Goal: Task Accomplishment & Management: Use online tool/utility

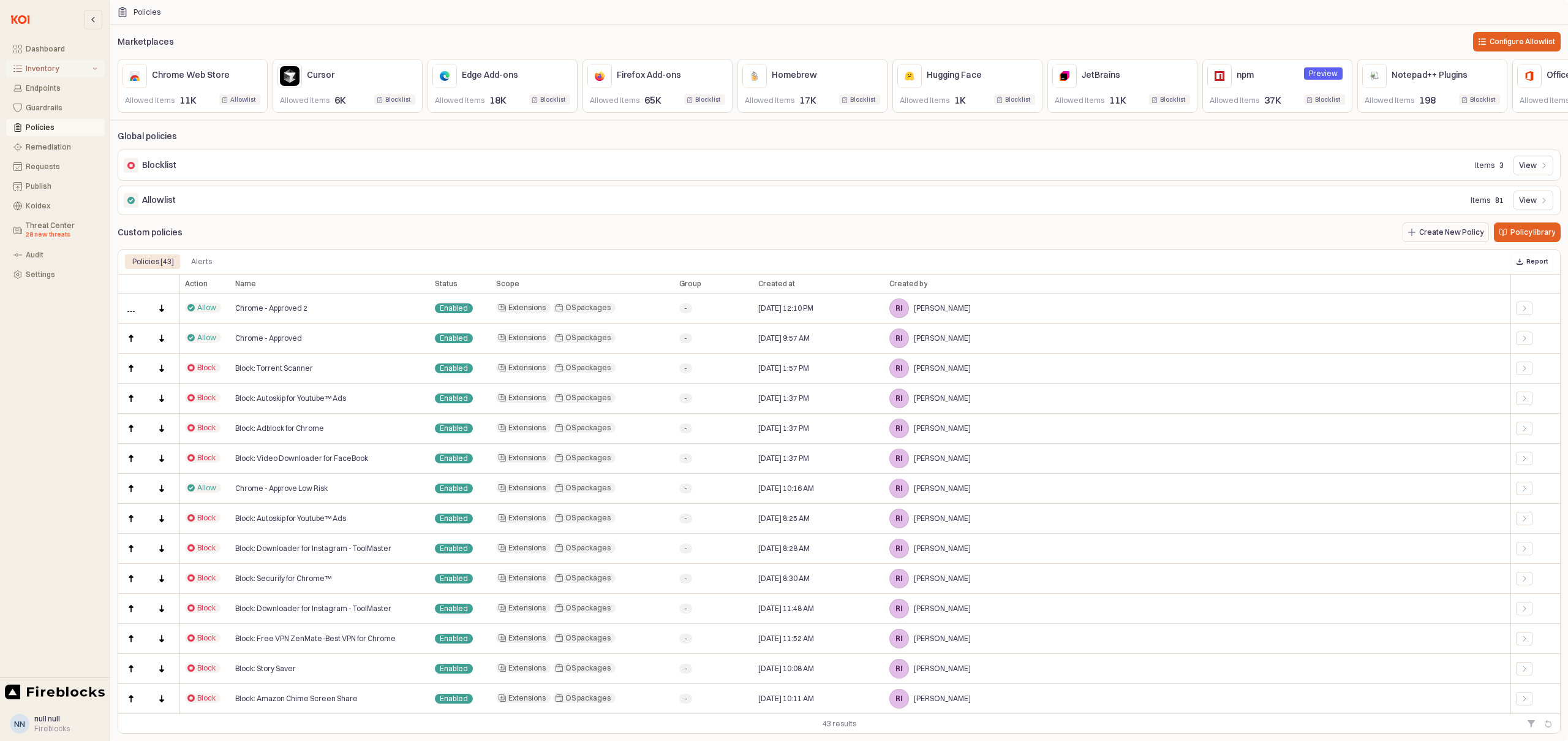
click at [35, 66] on div "Inventory" at bounding box center [58, 68] width 64 height 8
click at [43, 91] on div "All Items" at bounding box center [63, 87] width 68 height 8
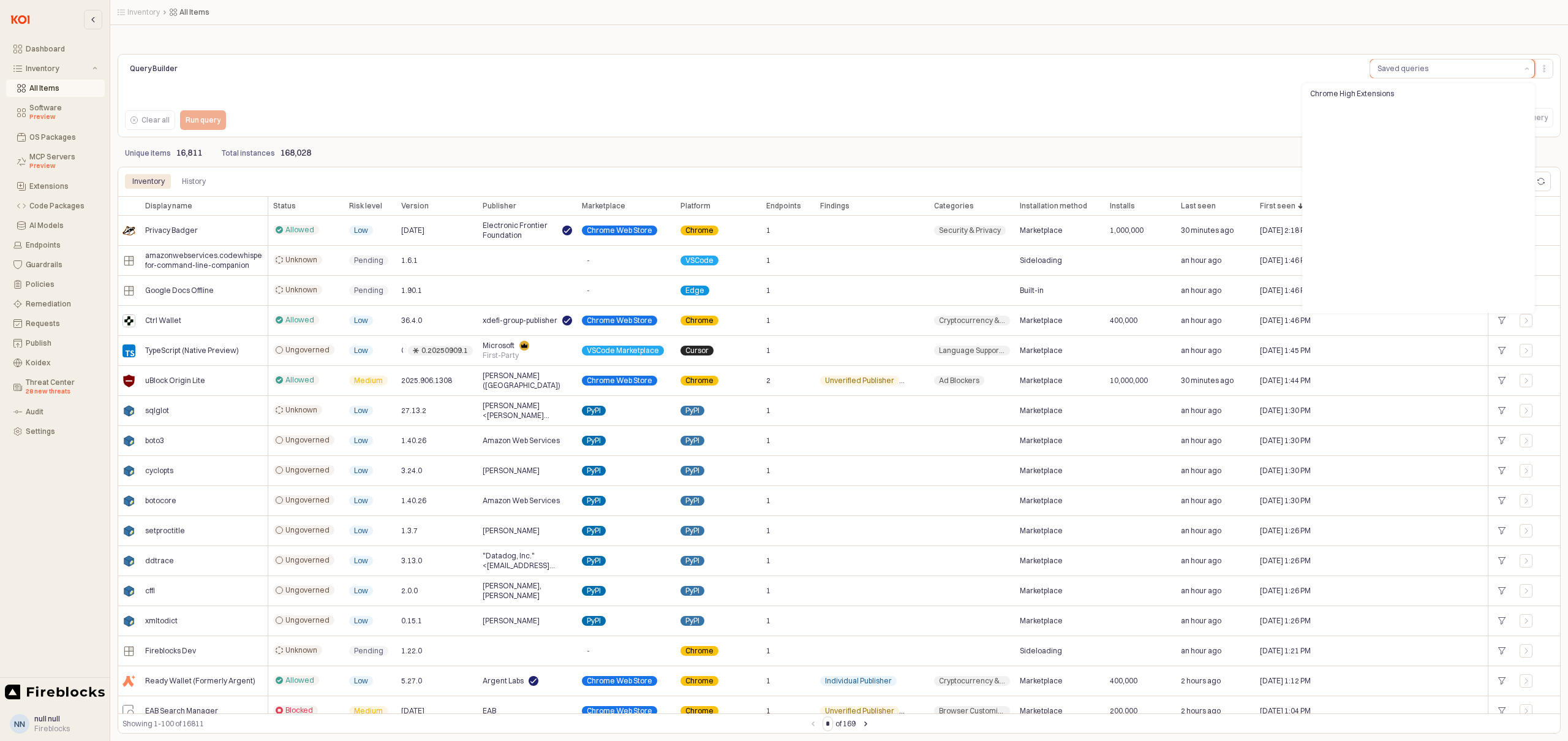
click at [1423, 68] on div "Saved queries" at bounding box center [1403, 68] width 51 height 12
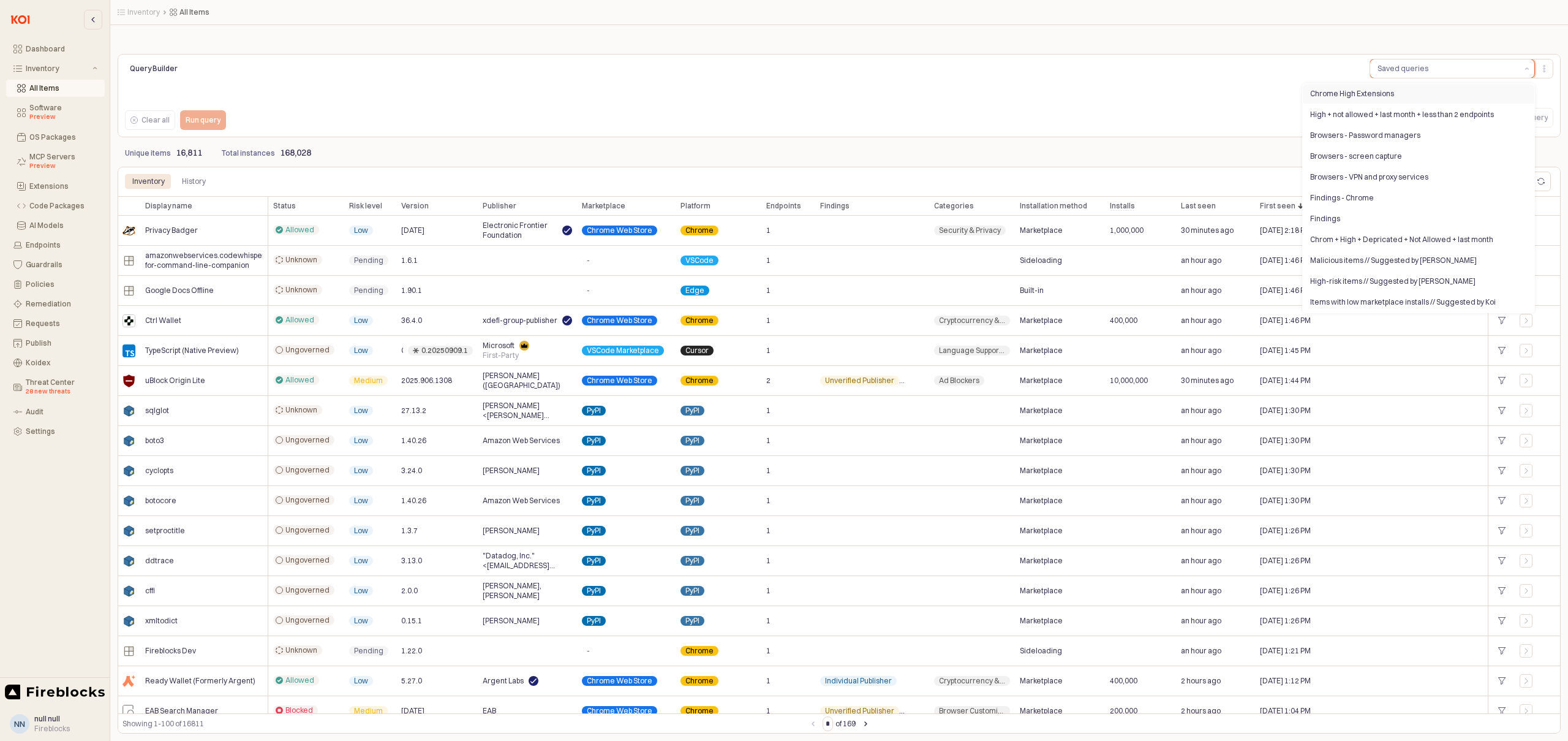
click at [1352, 94] on div "Chrome High Extensions" at bounding box center [1415, 94] width 209 height 10
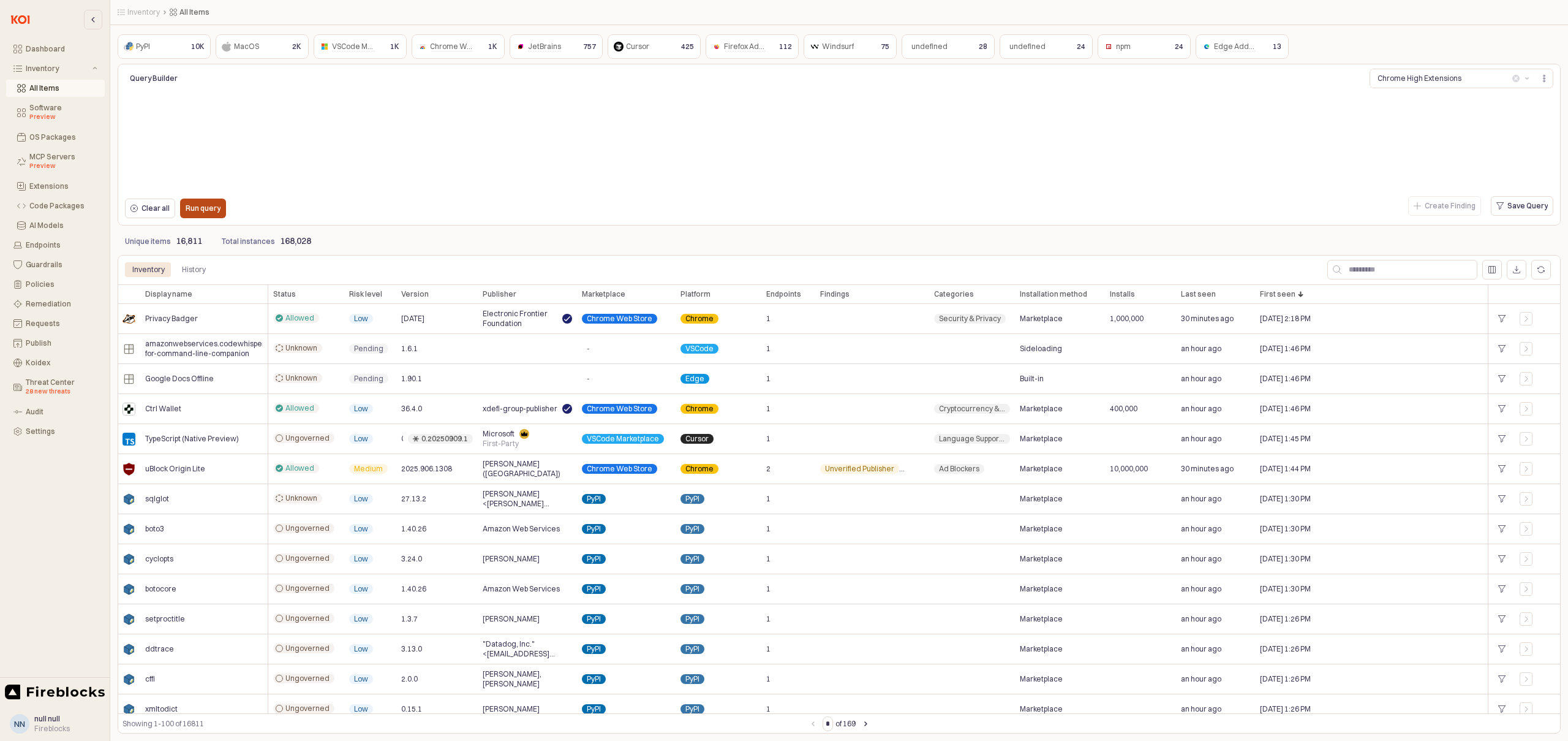
click at [190, 215] on div "Run query" at bounding box center [203, 209] width 35 height 18
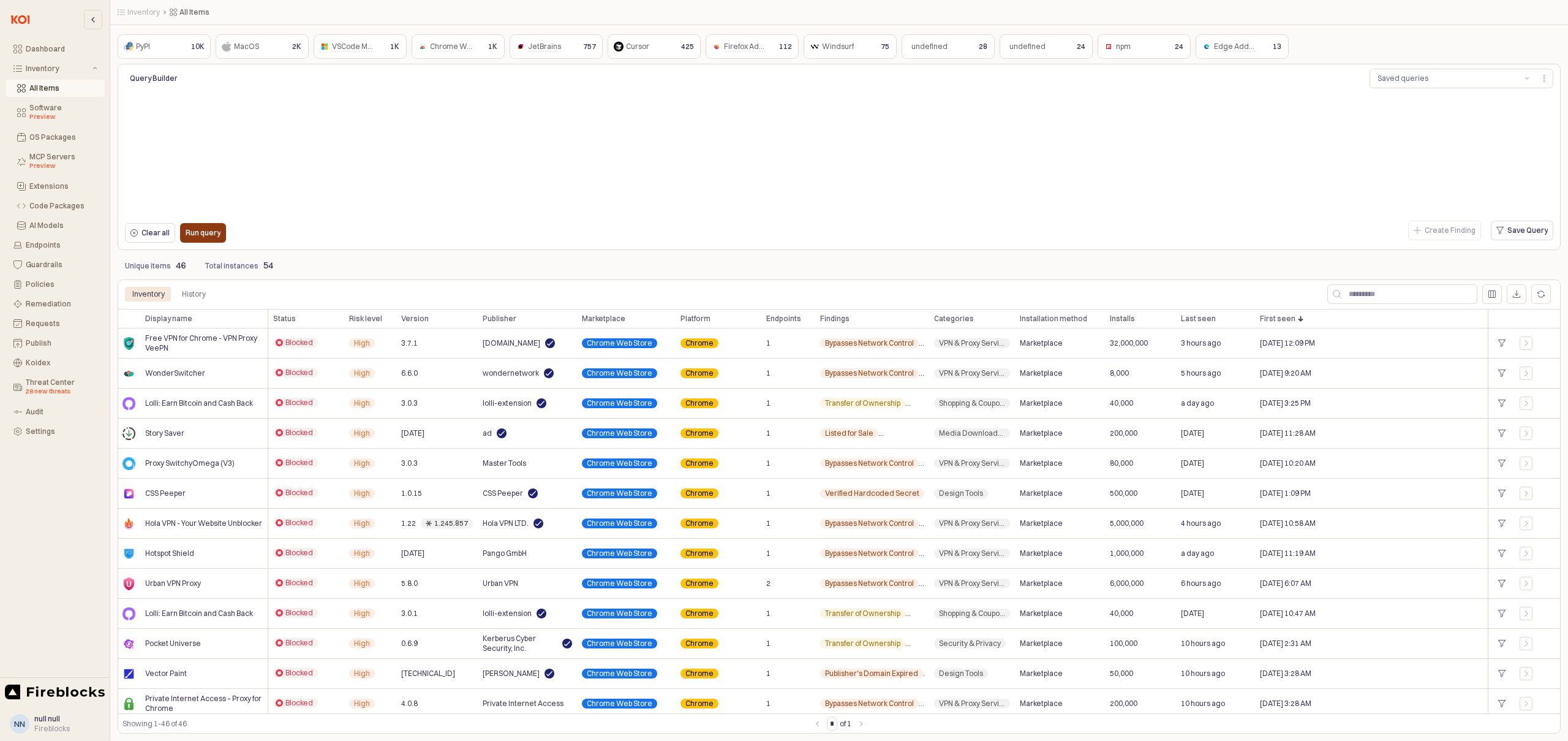
click at [197, 229] on p "Run query" at bounding box center [203, 232] width 35 height 10
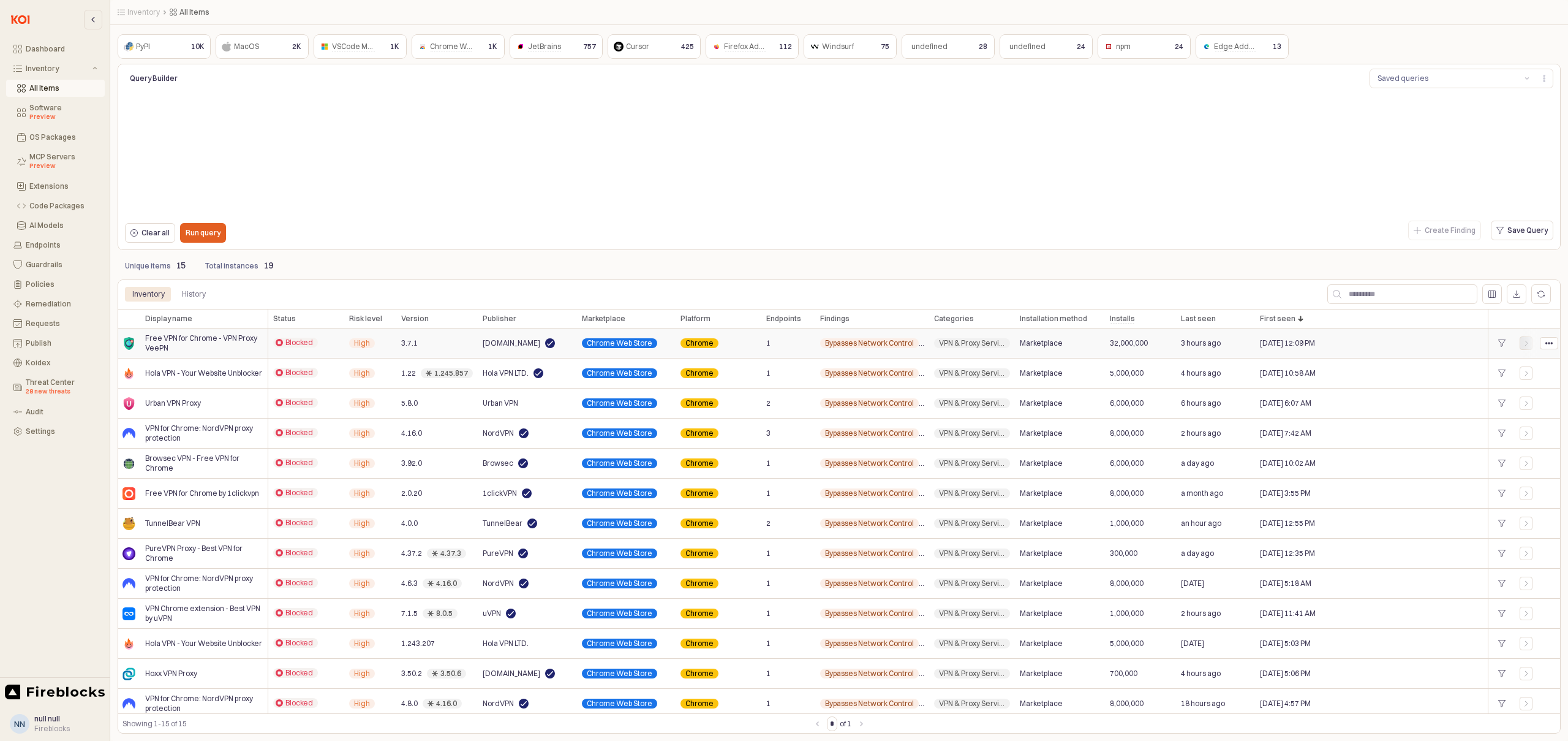
click at [1526, 344] on icon "App Frame" at bounding box center [1526, 343] width 2 height 5
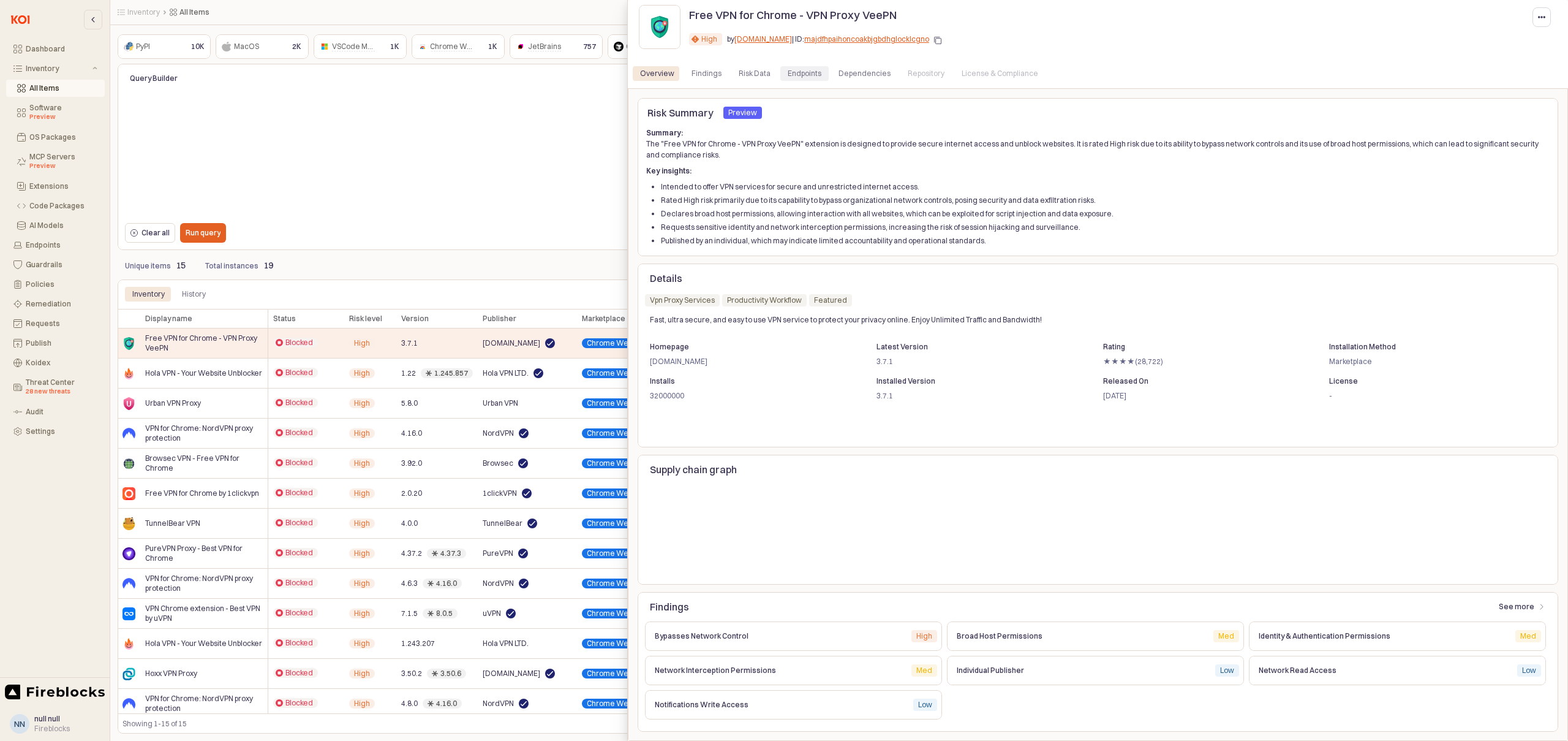
click at [798, 73] on div "Endpoints" at bounding box center [805, 73] width 34 height 15
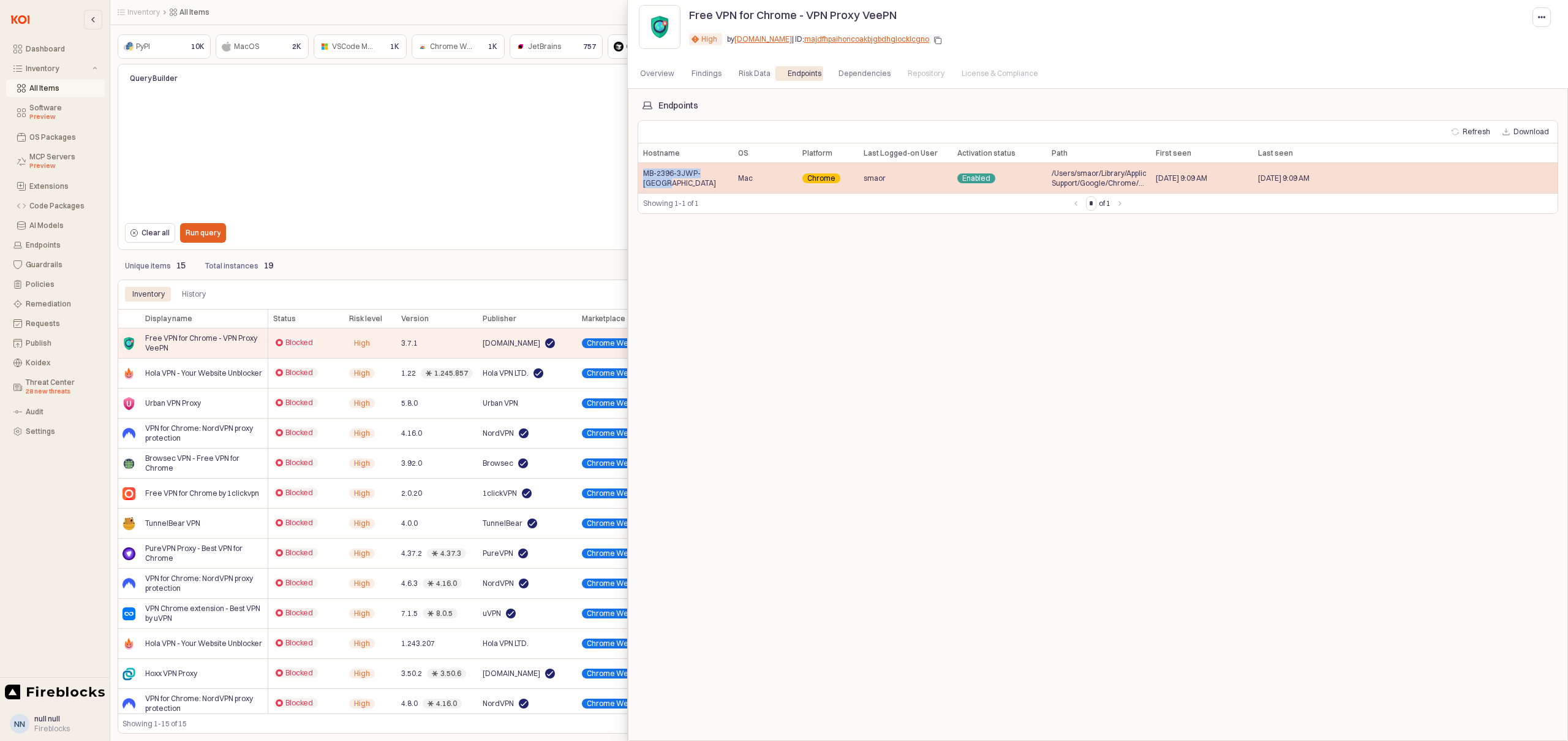
drag, startPoint x: 729, startPoint y: 181, endPoint x: 641, endPoint y: 181, distance: 88.0
click at [641, 181] on div "MB-2396-3JWP-[GEOGRAPHIC_DATA]" at bounding box center [686, 177] width 95 height 30
copy span "MB-2396-3JWP-[GEOGRAPHIC_DATA]"
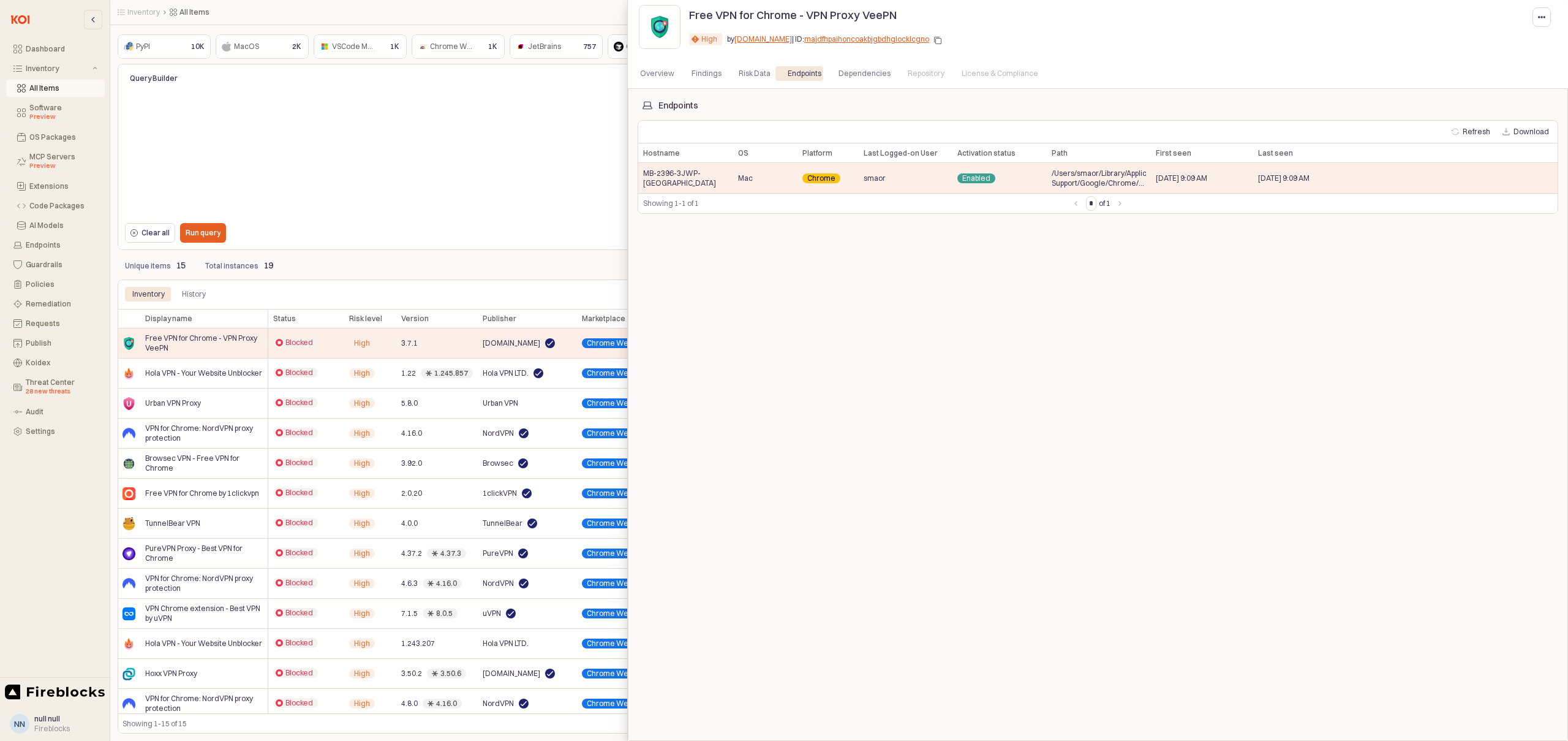
click at [185, 371] on div at bounding box center [784, 370] width 1568 height 741
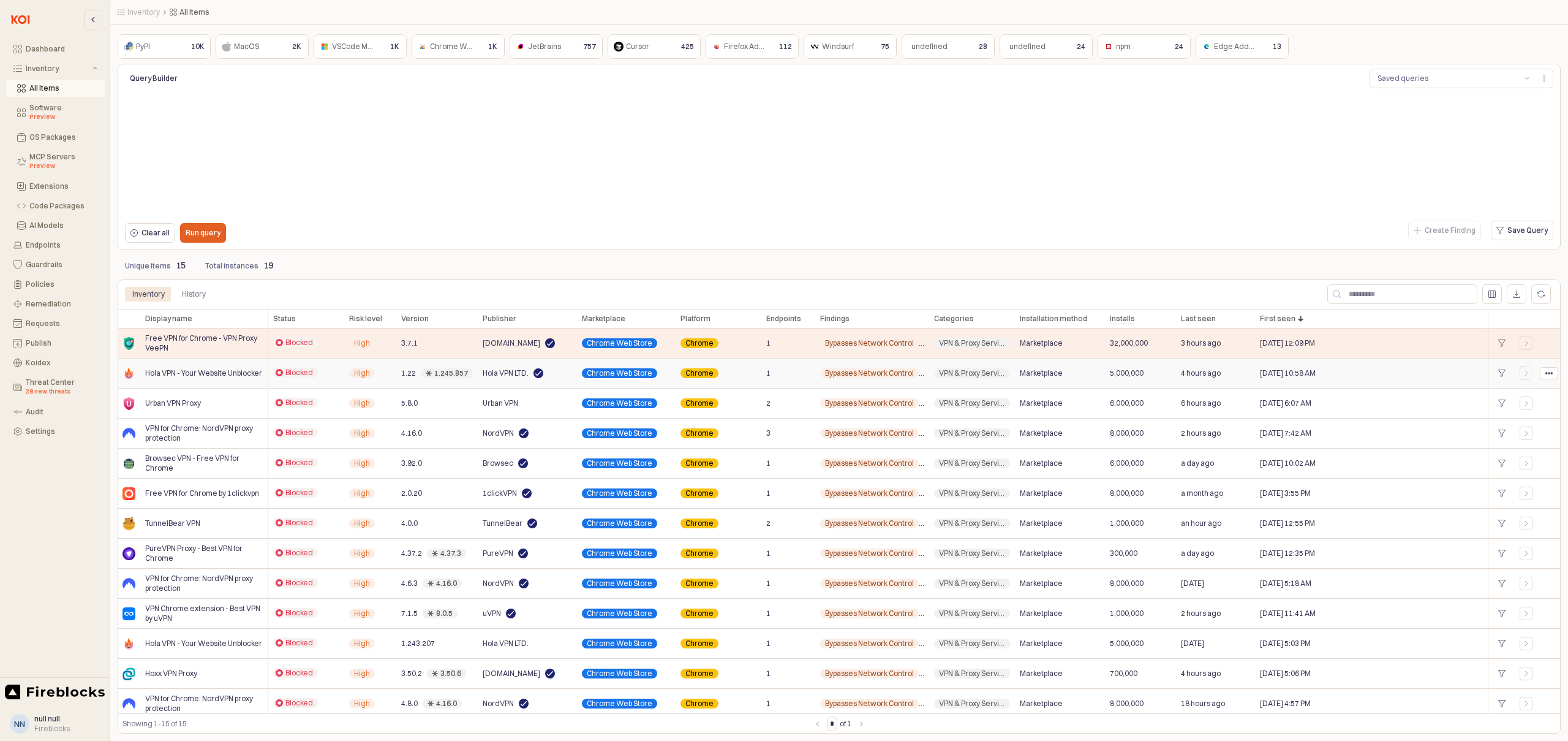
click at [180, 373] on span "Hola VPN - Your Website Unblocker" at bounding box center [203, 373] width 117 height 10
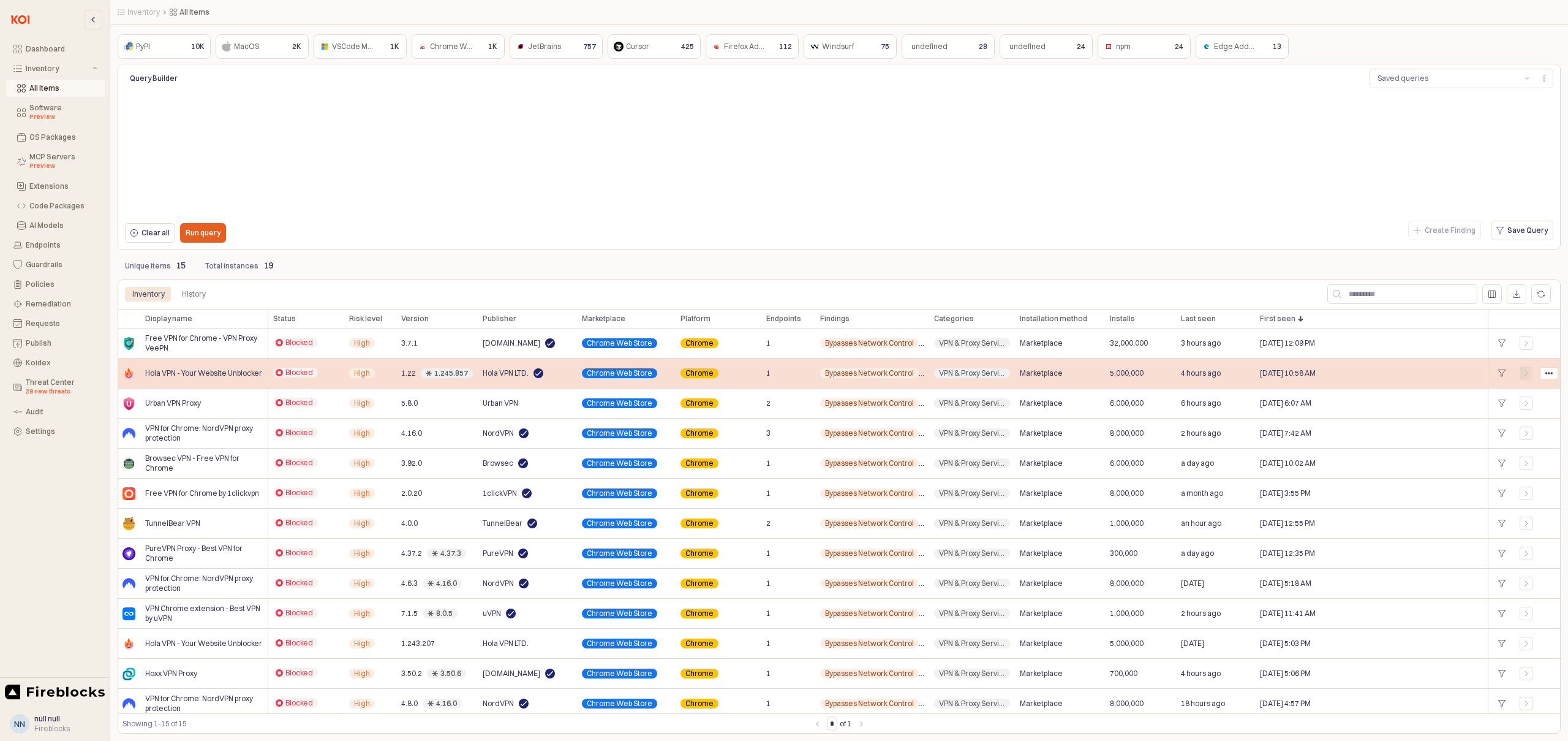
click at [1529, 374] on icon "App Frame" at bounding box center [1527, 374] width 8 height 8
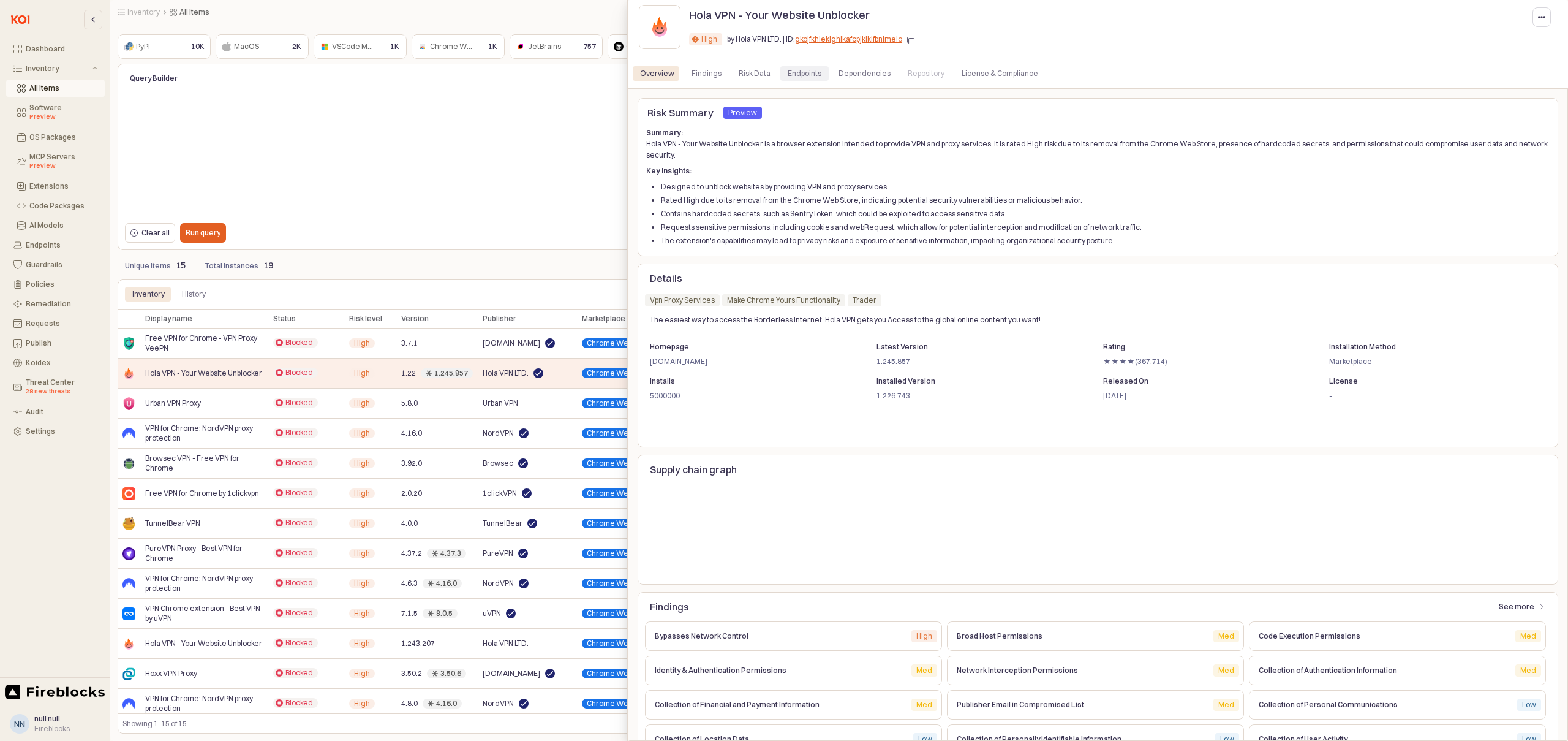
click at [796, 74] on div "Endpoints" at bounding box center [805, 73] width 34 height 15
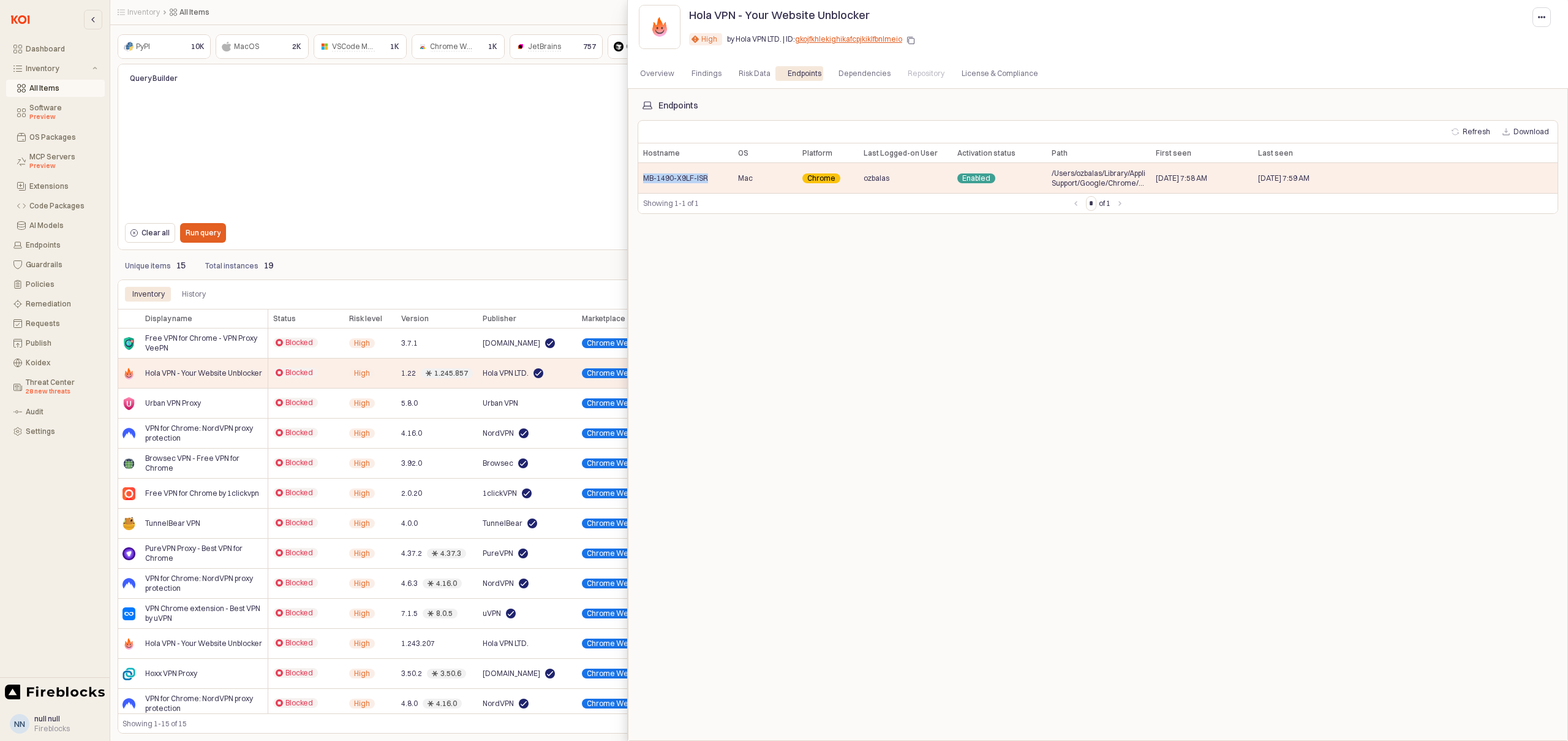
drag, startPoint x: 710, startPoint y: 176, endPoint x: 635, endPoint y: 179, distance: 75.1
click at [635, 179] on div "Endpoints Refresh Download Hostname Hostname OS OS Platform Platform Last Logge…" at bounding box center [1099, 414] width 940 height 653
copy span "MB-1490-X9LF-ISR"
click at [171, 406] on div at bounding box center [784, 370] width 1568 height 741
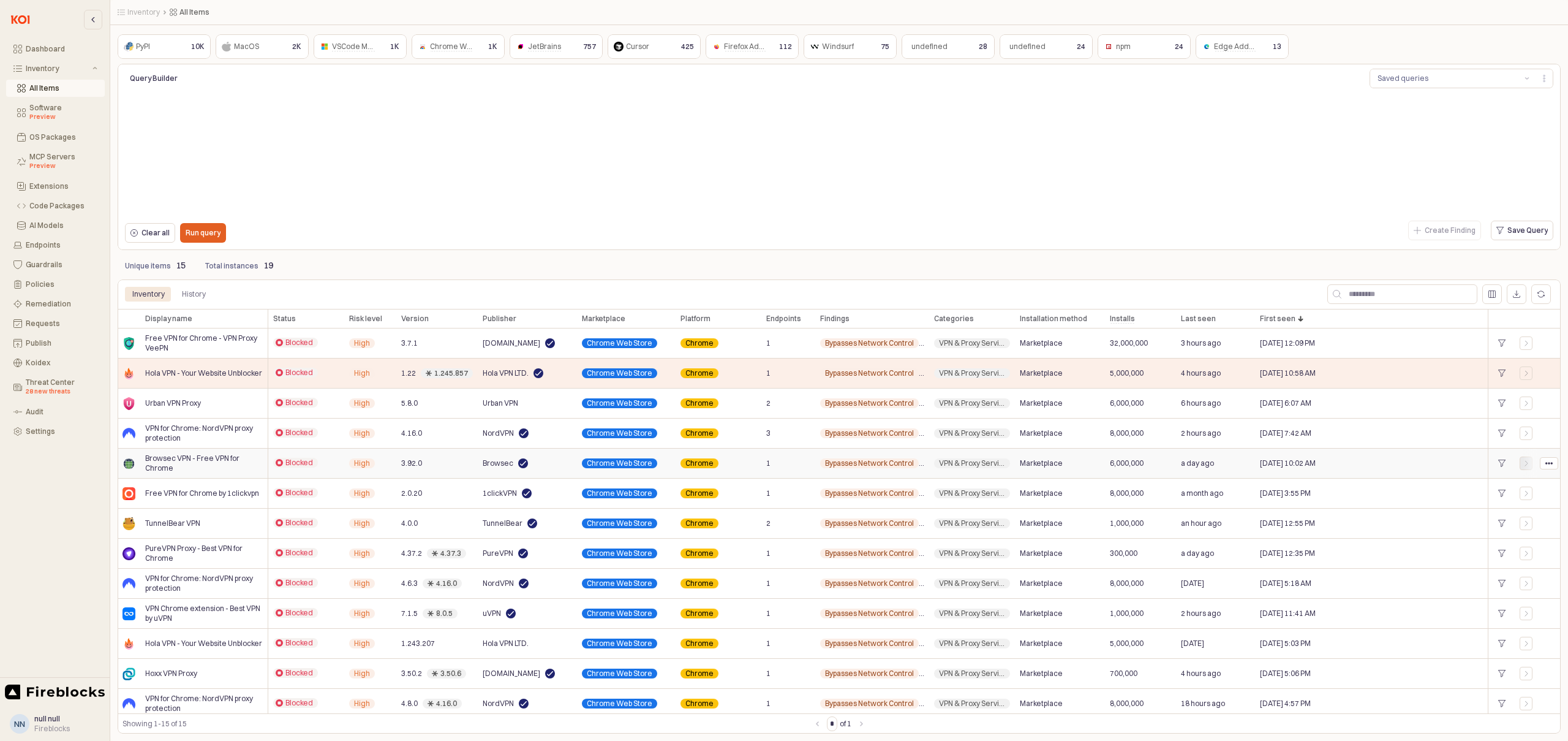
click at [1524, 463] on icon "App Frame" at bounding box center [1527, 463] width 8 height 8
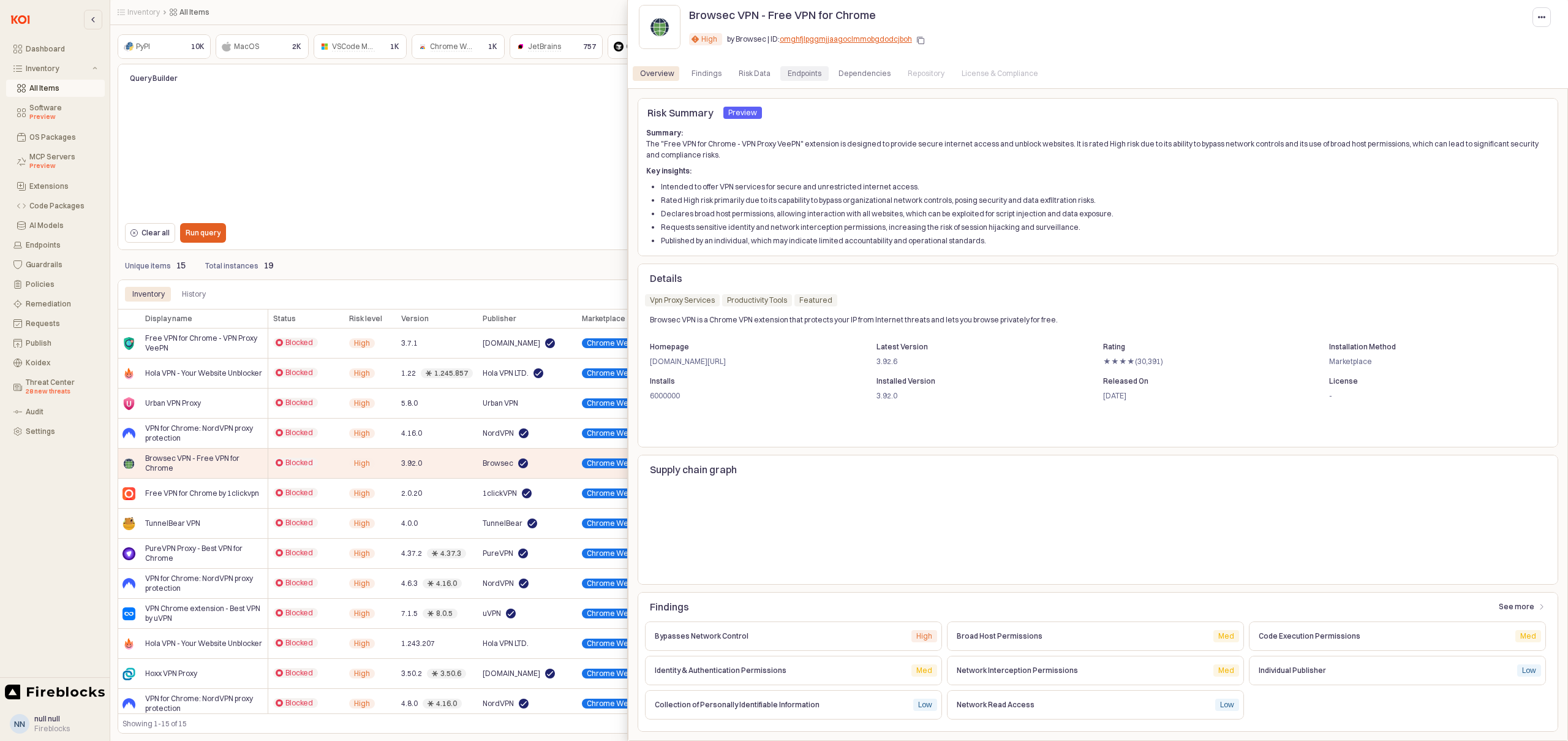
click at [798, 76] on div "Endpoints" at bounding box center [805, 73] width 34 height 15
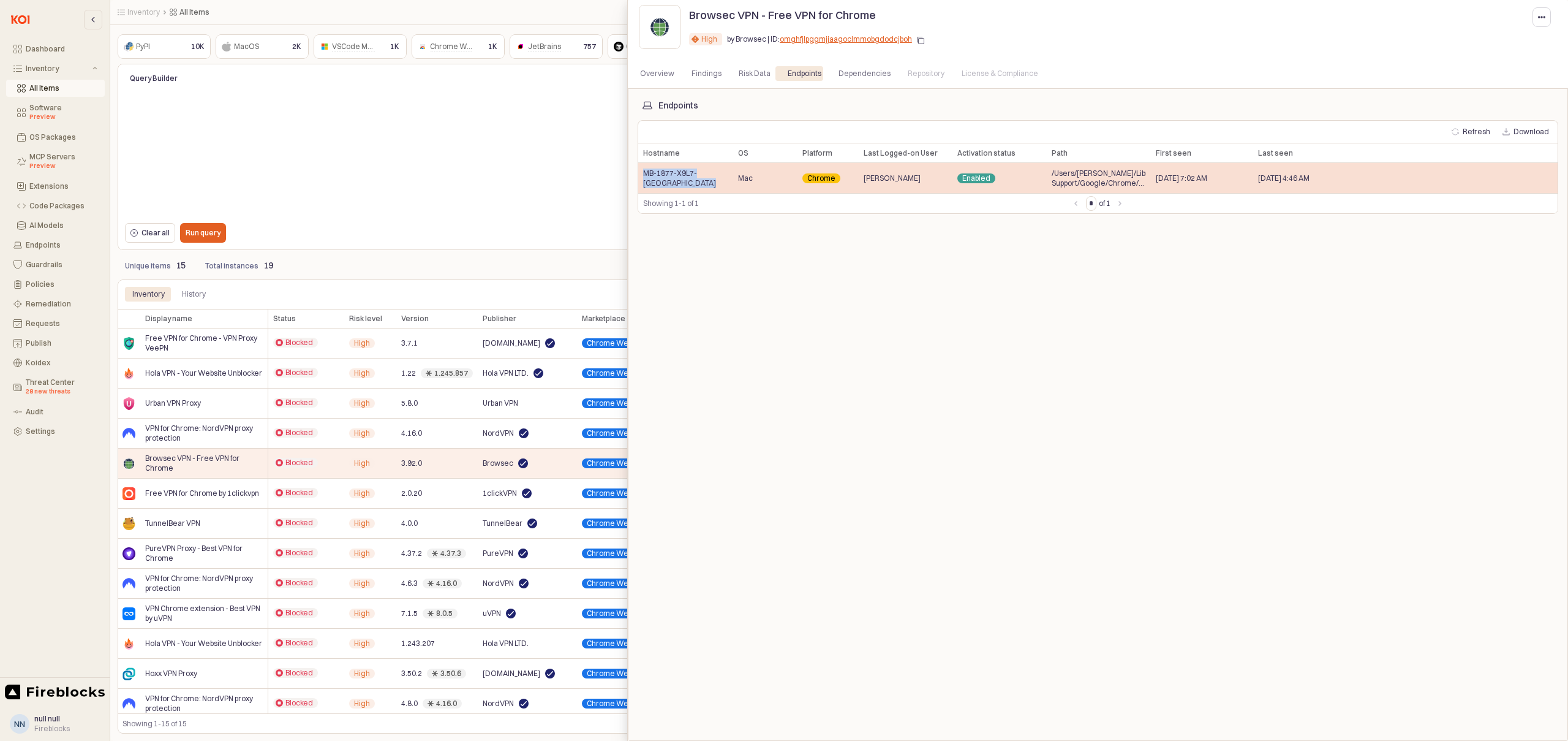
drag, startPoint x: 733, startPoint y: 181, endPoint x: 641, endPoint y: 179, distance: 92.0
click at [641, 179] on div "MB-1877-X9L7-Australia Mac Chrome phani Enabled /Users/phani/Library/Applicatio…" at bounding box center [1098, 177] width 920 height 30
copy span "MB-1877-X9L7-[GEOGRAPHIC_DATA]"
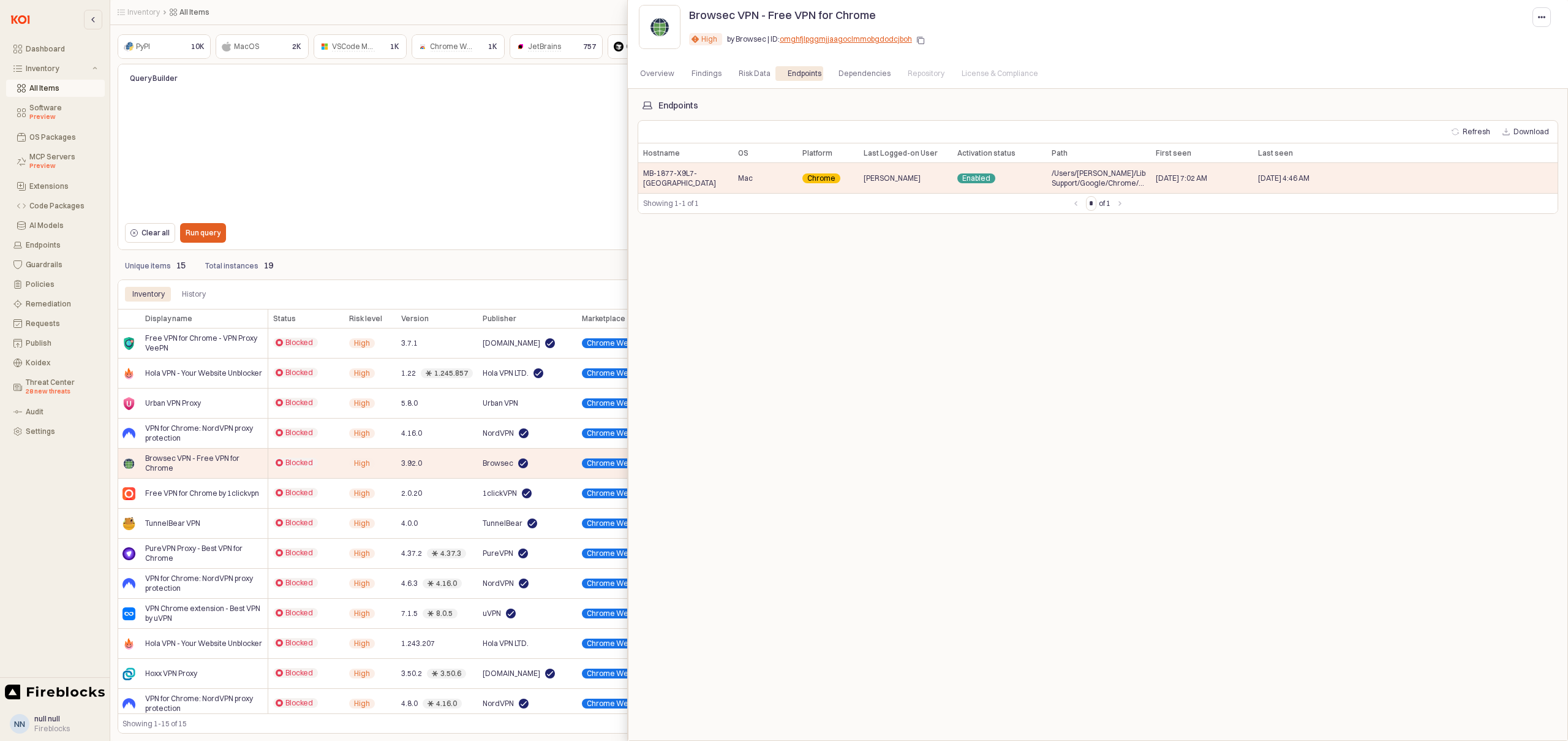
click at [562, 294] on div at bounding box center [784, 370] width 1568 height 741
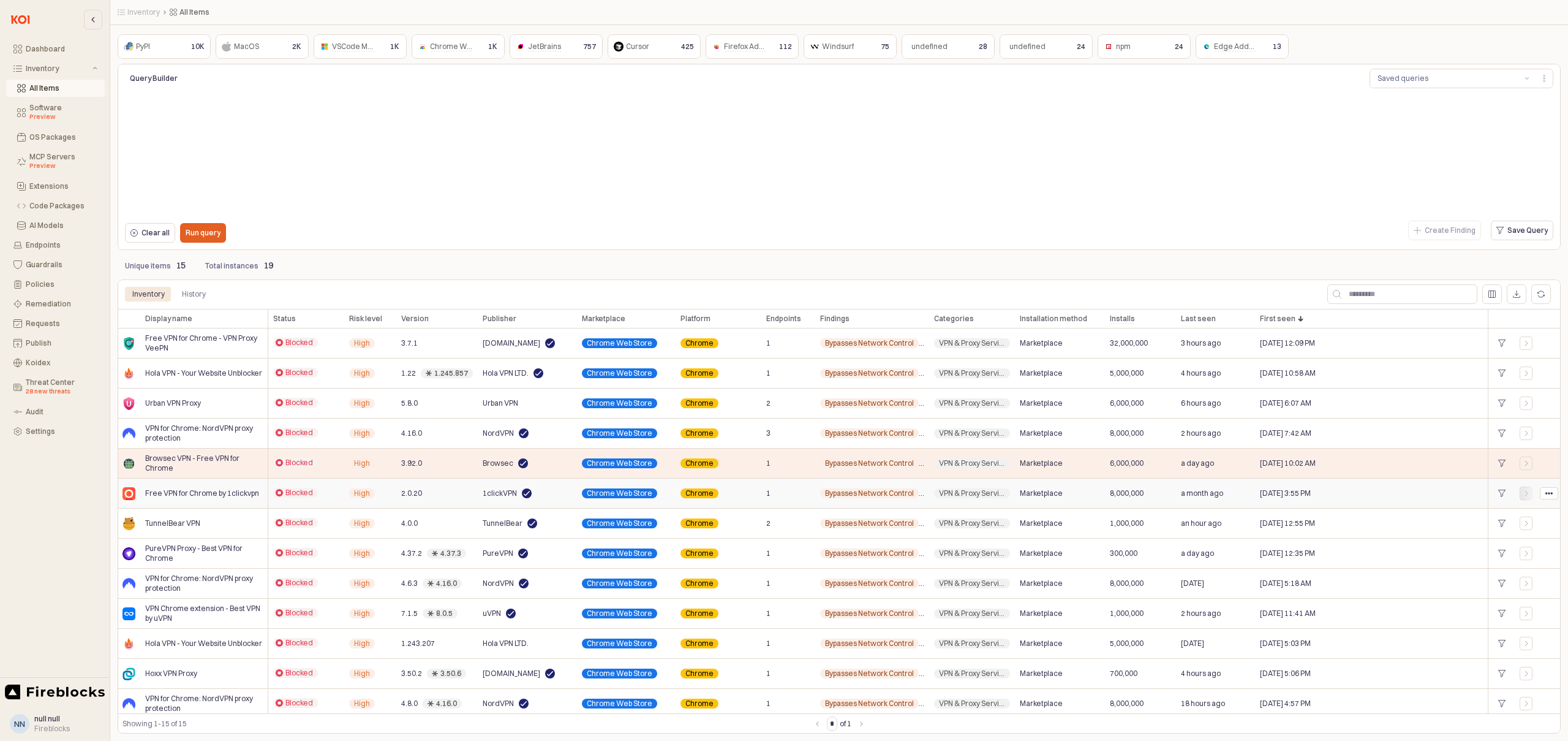
click at [1526, 492] on icon "App Frame" at bounding box center [1527, 493] width 8 height 8
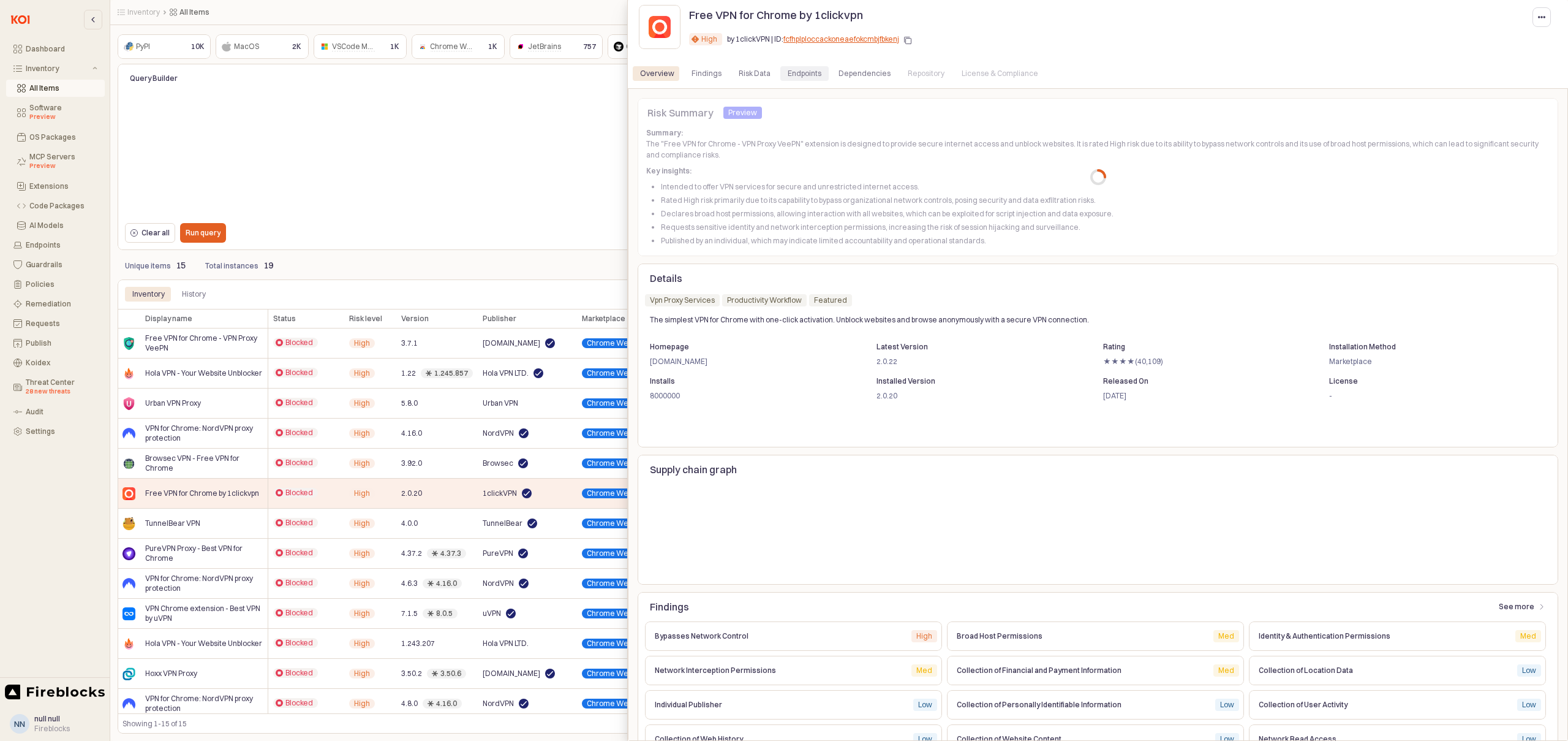
click at [794, 73] on div "Endpoints" at bounding box center [805, 73] width 34 height 15
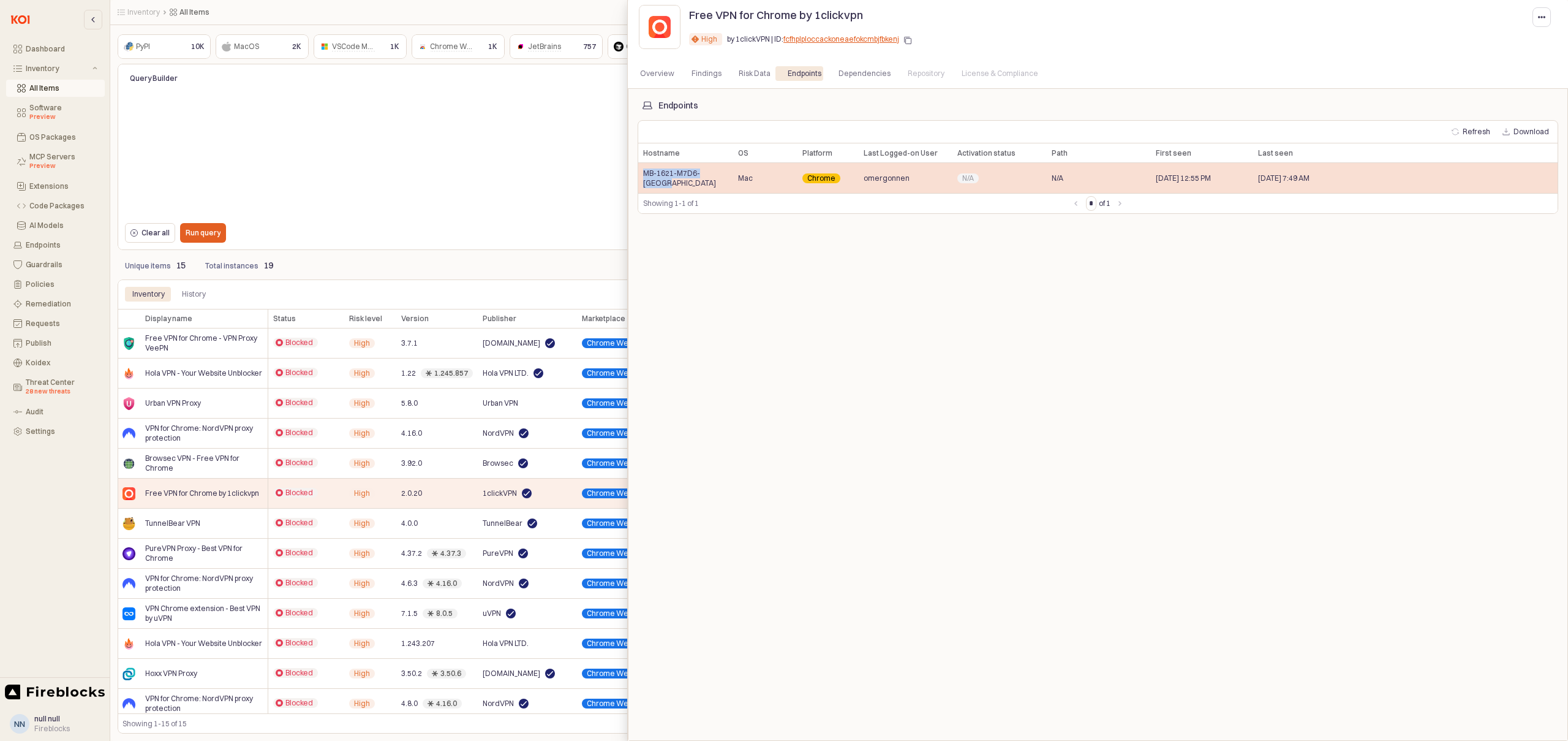
drag, startPoint x: 726, startPoint y: 179, endPoint x: 642, endPoint y: 180, distance: 84.0
click at [642, 180] on div "MB-1621-M7D6-[GEOGRAPHIC_DATA]" at bounding box center [686, 177] width 95 height 30
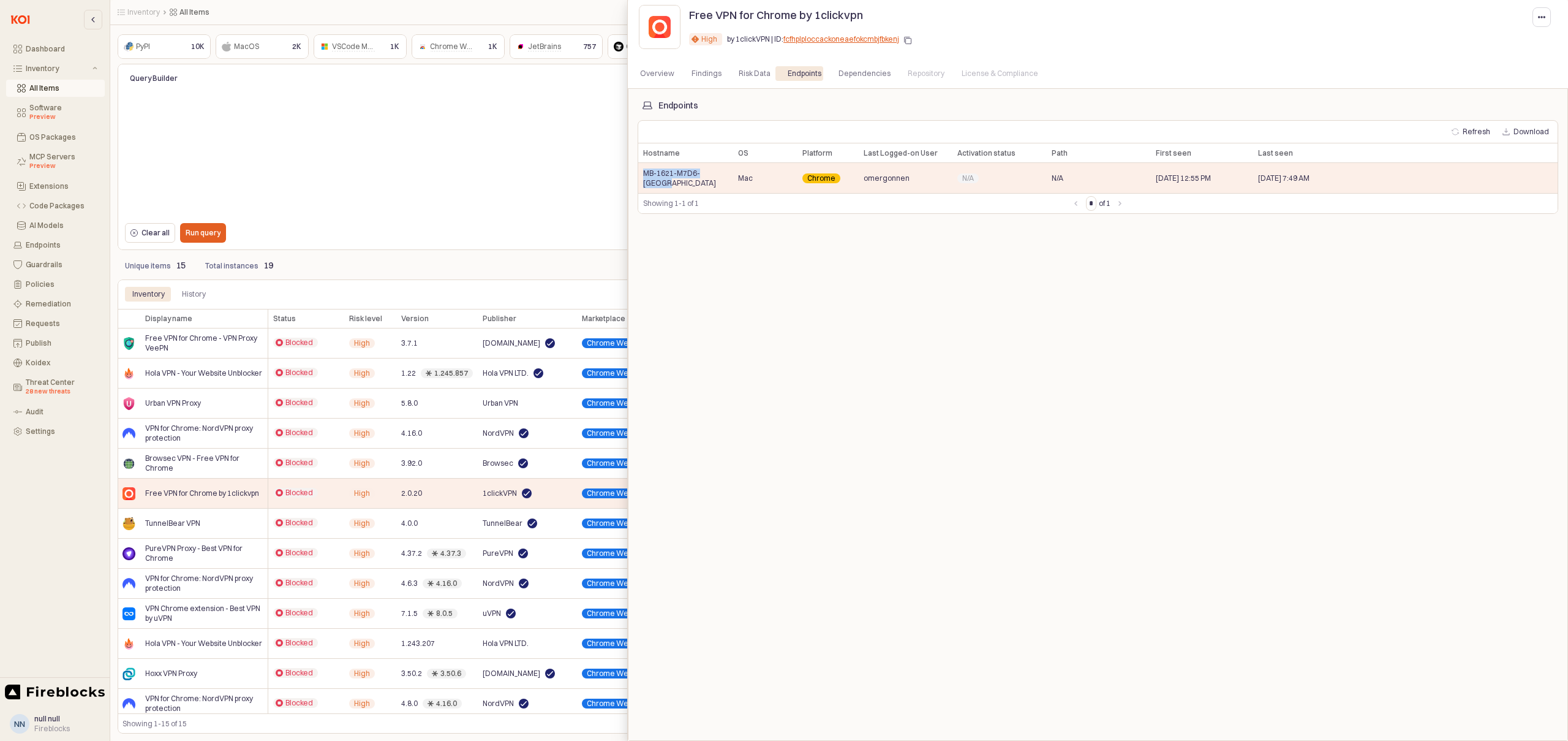
copy span "MB-1621-M7D6-[GEOGRAPHIC_DATA]"
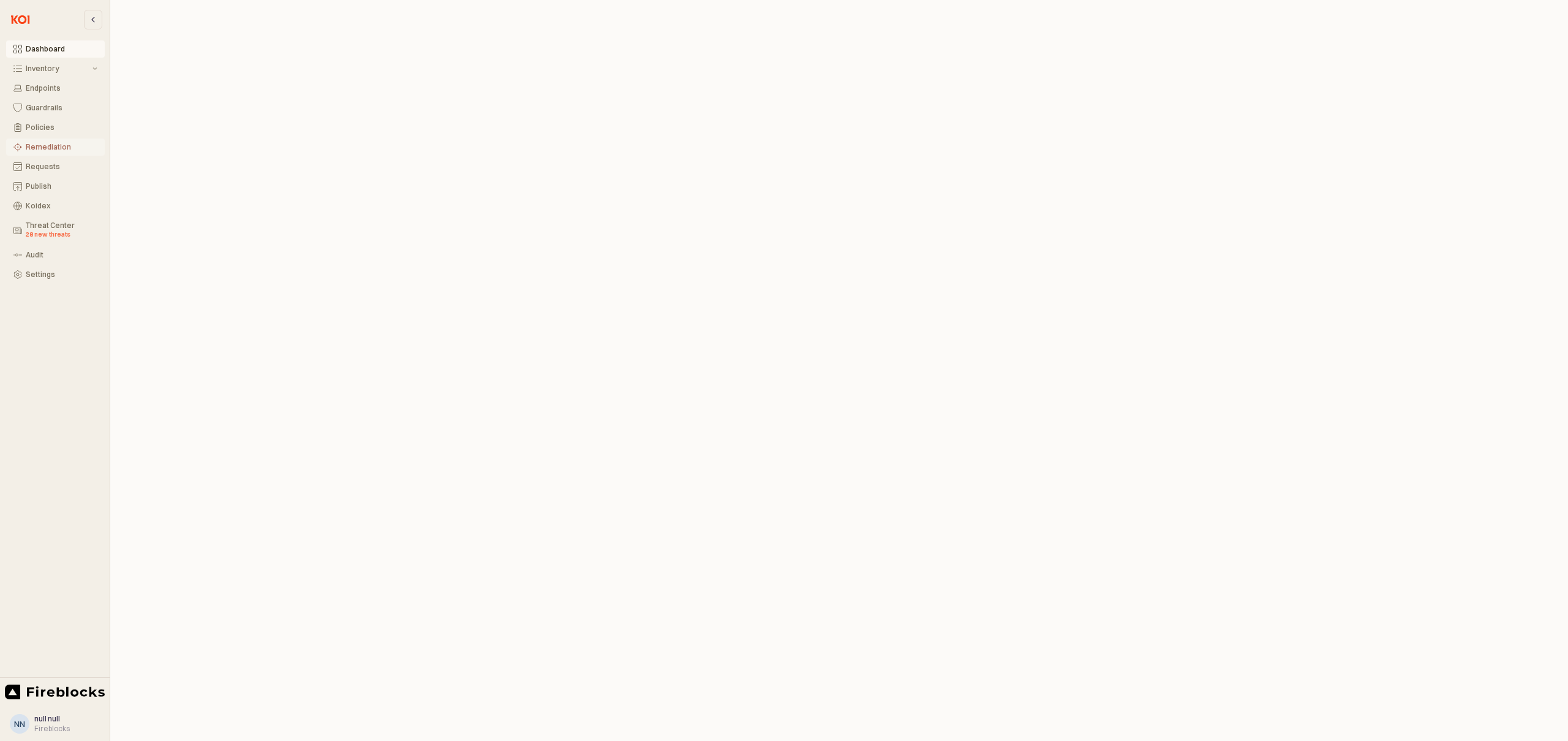
click at [45, 144] on div "Remediation" at bounding box center [61, 147] width 71 height 8
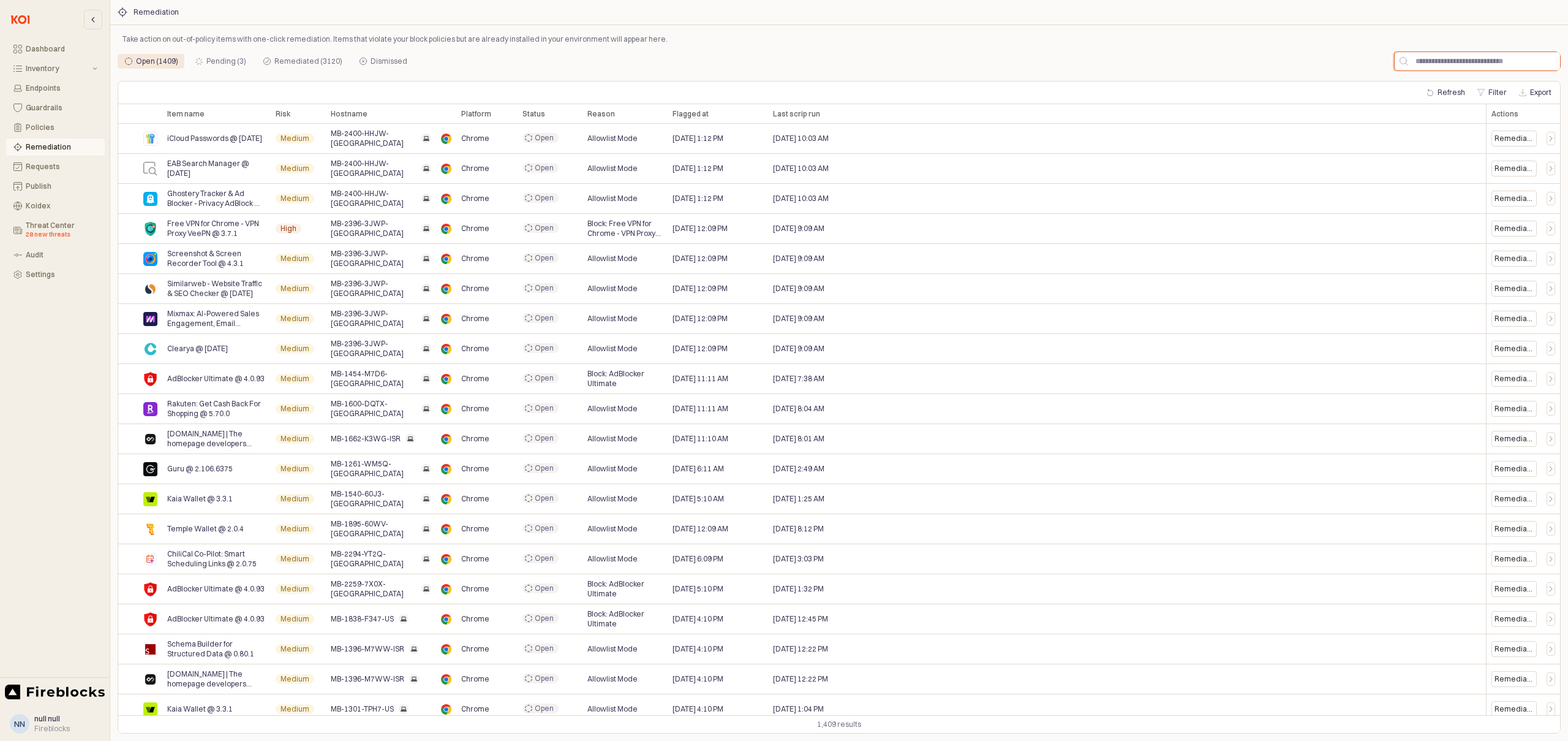
click at [1460, 64] on input "App Frame" at bounding box center [1484, 61] width 152 height 18
paste input "**********"
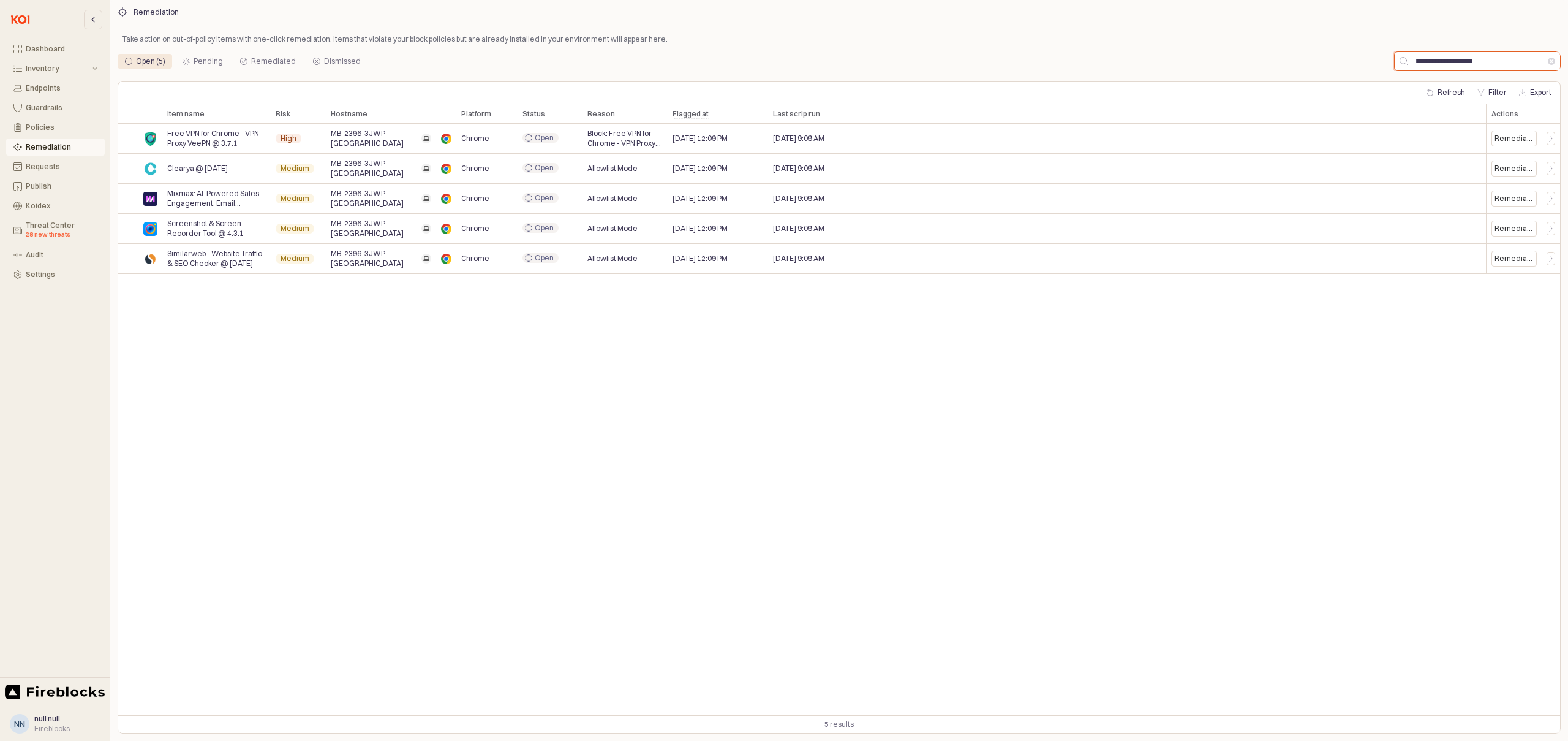
click at [1448, 64] on input "**********" at bounding box center [1478, 61] width 140 height 18
paste input "App Frame"
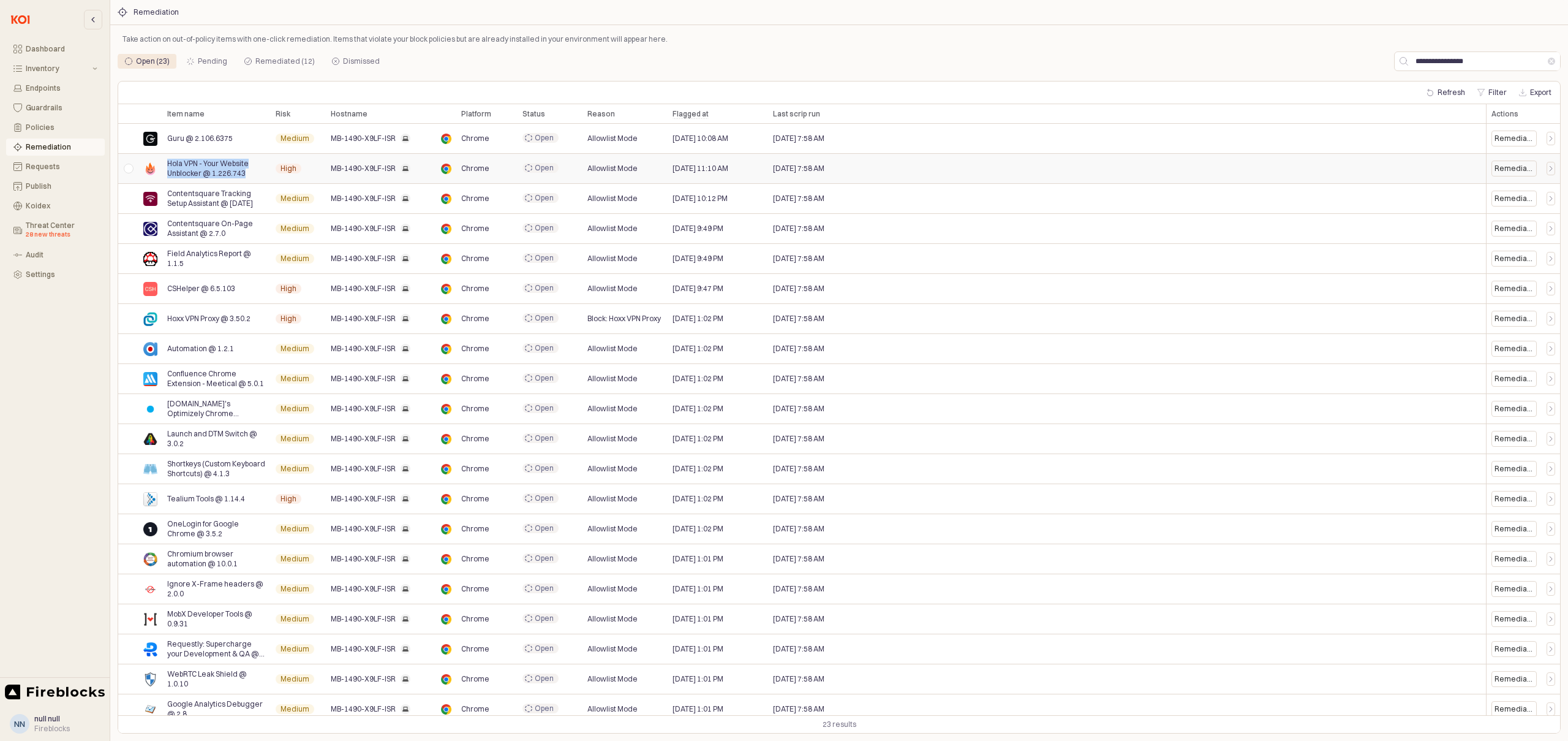
drag, startPoint x: 247, startPoint y: 174, endPoint x: 169, endPoint y: 166, distance: 78.4
click at [169, 166] on span "Hola VPN - Your Website Unblocker @ 1.226.743" at bounding box center [216, 169] width 99 height 20
copy span "Hola VPN - Your Website Unblocker @ 1.226.743"
drag, startPoint x: 237, startPoint y: 290, endPoint x: 168, endPoint y: 291, distance: 69.0
click at [168, 291] on div "CSHelper @ 6.5.103" at bounding box center [216, 288] width 108 height 30
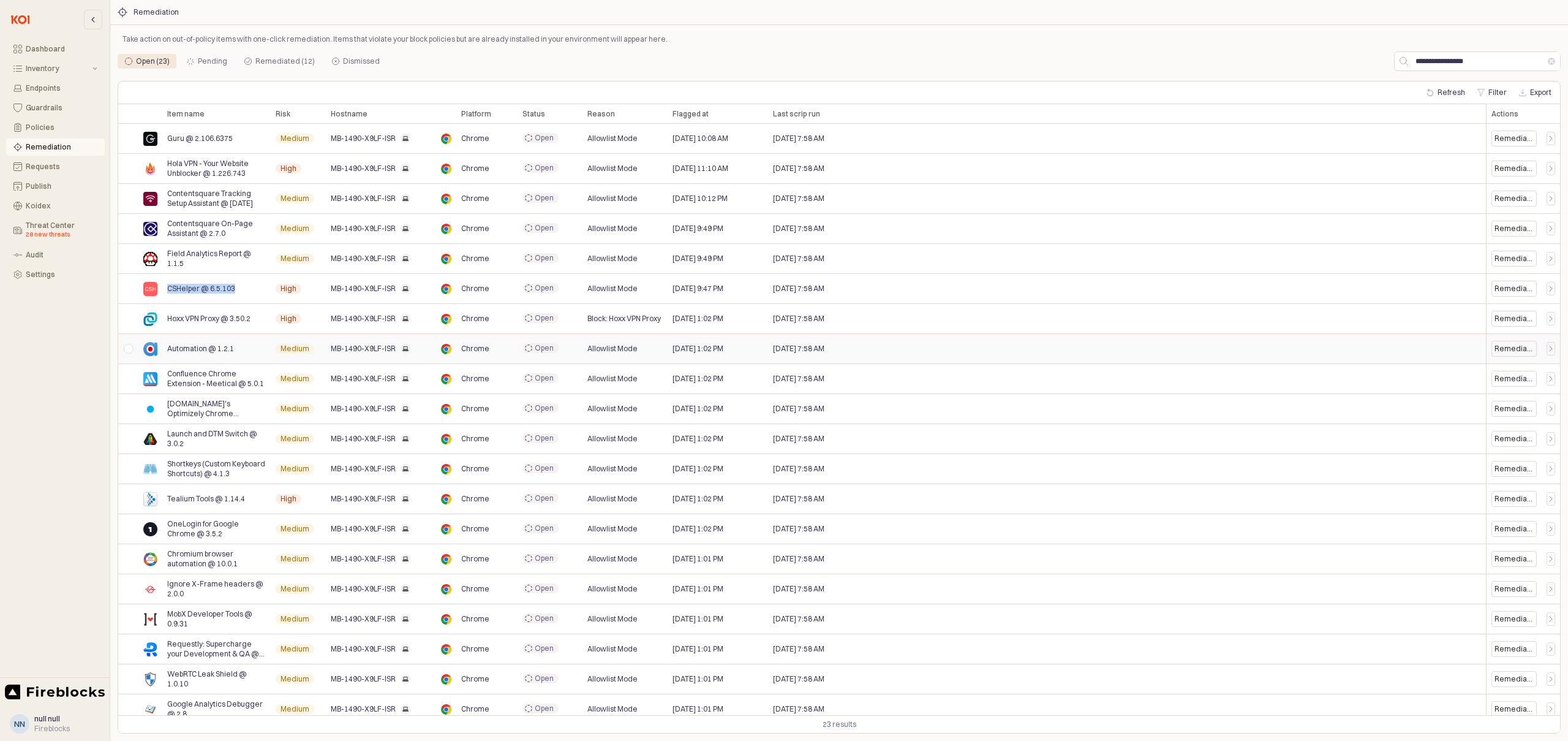
copy span "CSHelper @ 6.5.103"
drag, startPoint x: 241, startPoint y: 319, endPoint x: 166, endPoint y: 319, distance: 75.0
click at [166, 318] on div "Hoxx VPN Proxy @ 3.50.2" at bounding box center [216, 318] width 108 height 30
copy span "Hoxx VPN Proxy @ 3.50.2"
drag, startPoint x: 249, startPoint y: 503, endPoint x: 175, endPoint y: 506, distance: 74.1
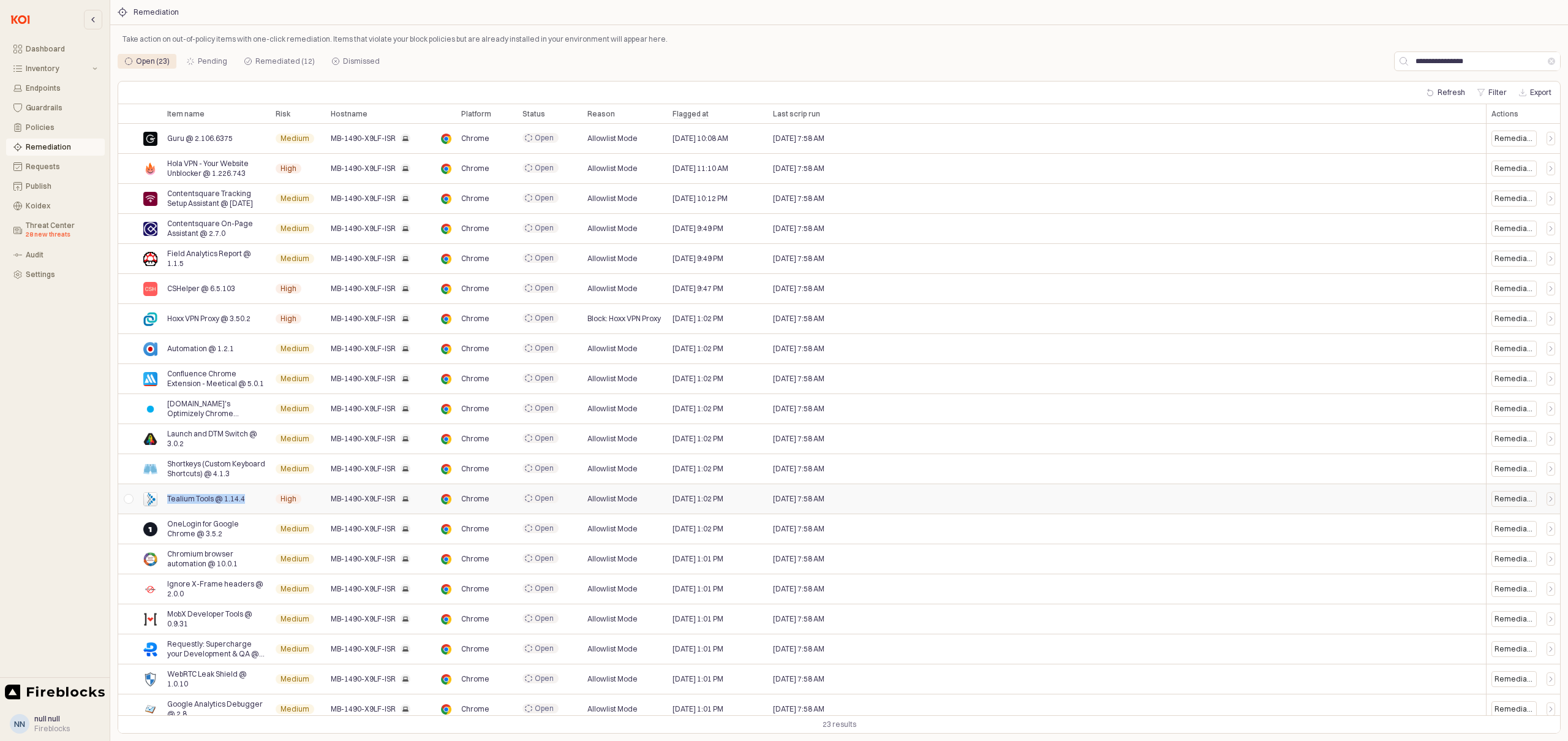
click at [169, 500] on div "Tealium Tools @ 1.14.4" at bounding box center [216, 499] width 108 height 30
copy span "Tealium Tools @ 1.14.4"
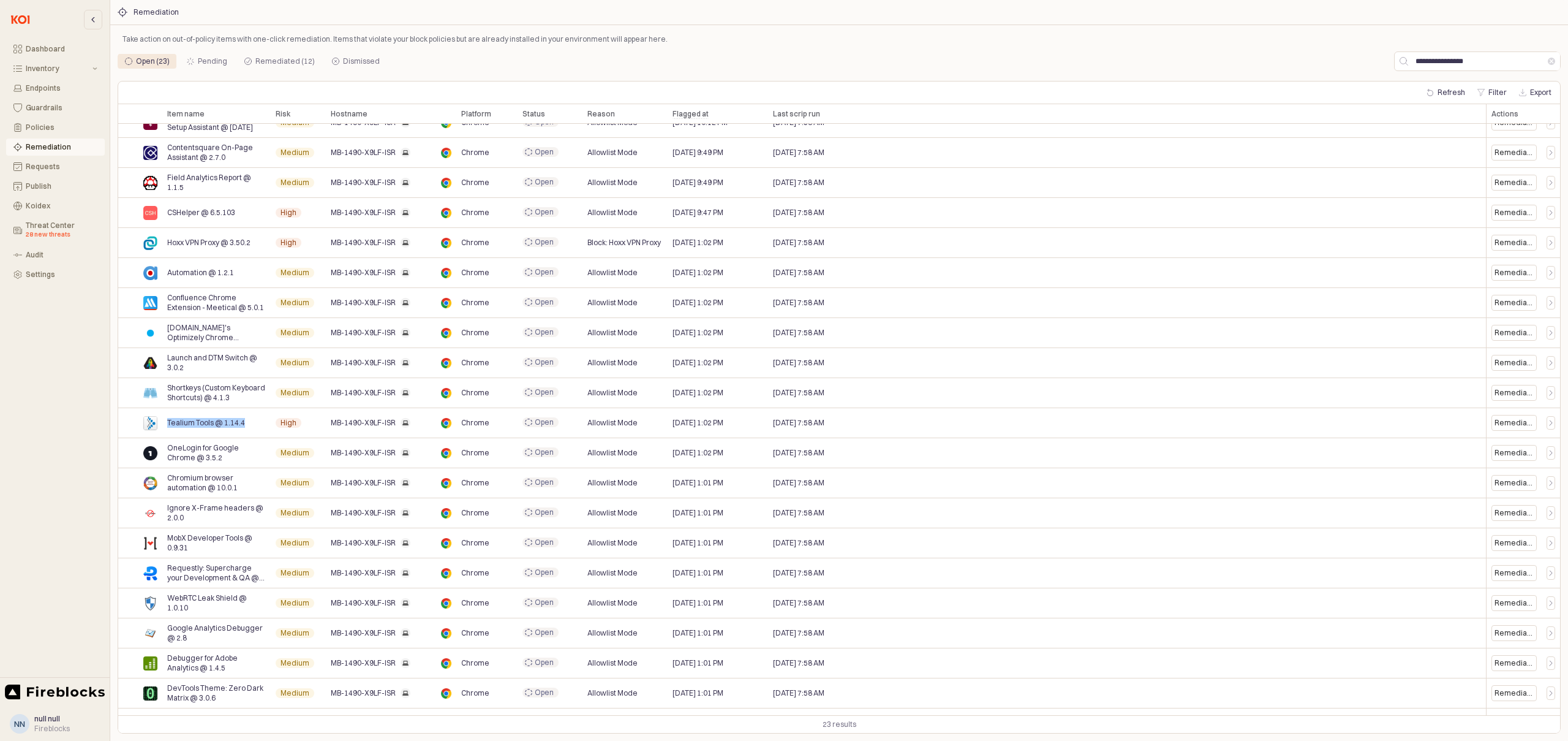
scroll to position [99, 0]
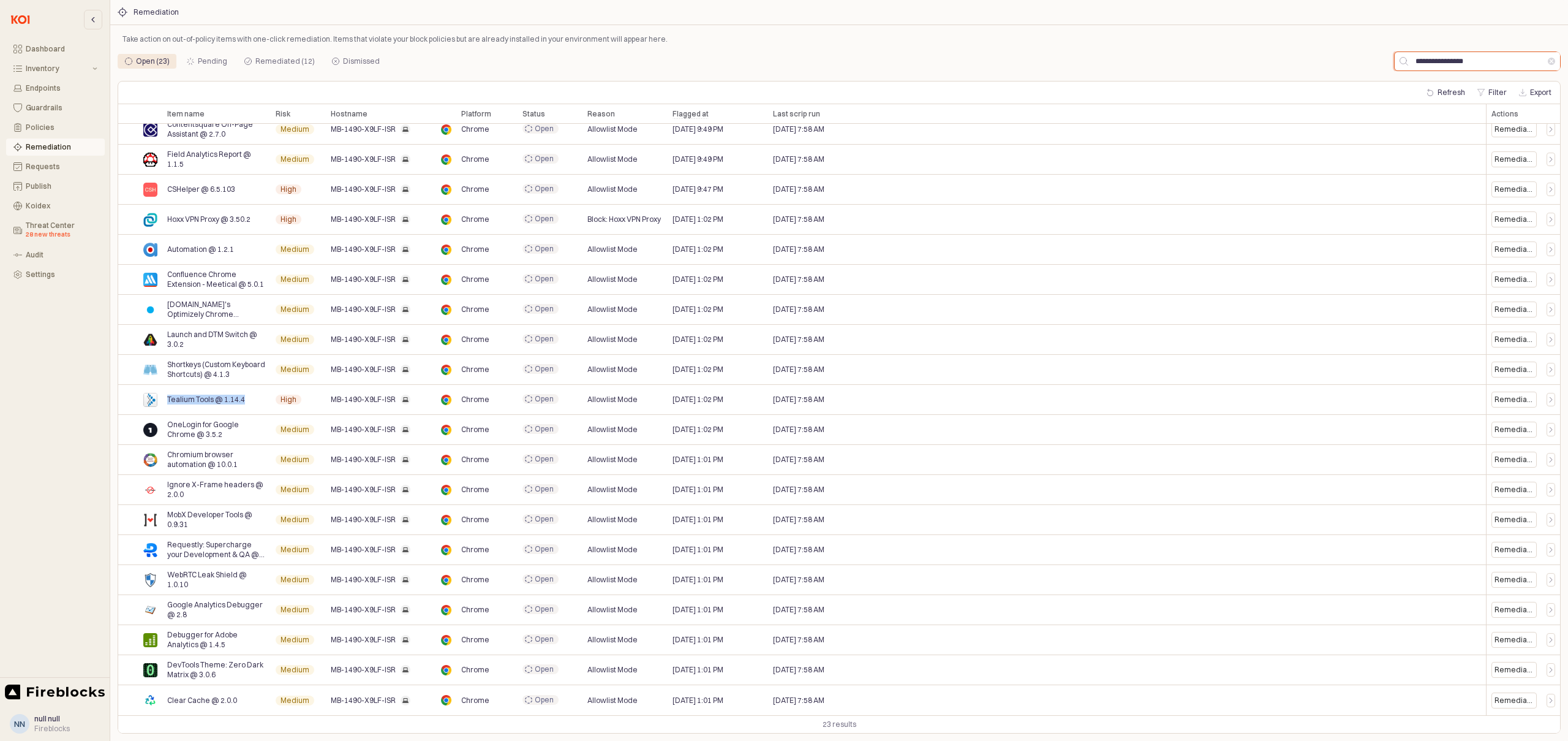
click at [1461, 64] on input "**********" at bounding box center [1478, 61] width 140 height 18
paste input "******"
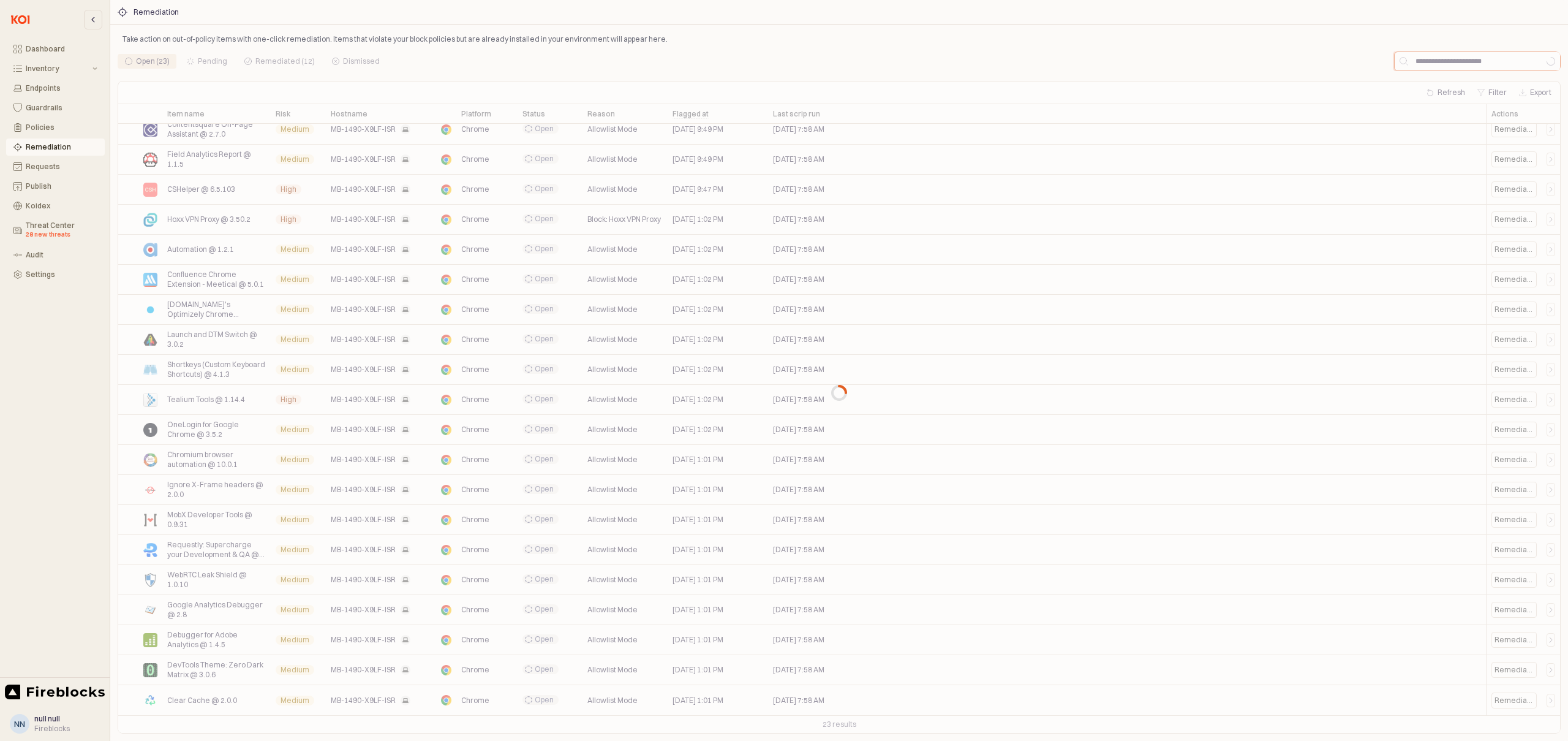
scroll to position [0, 0]
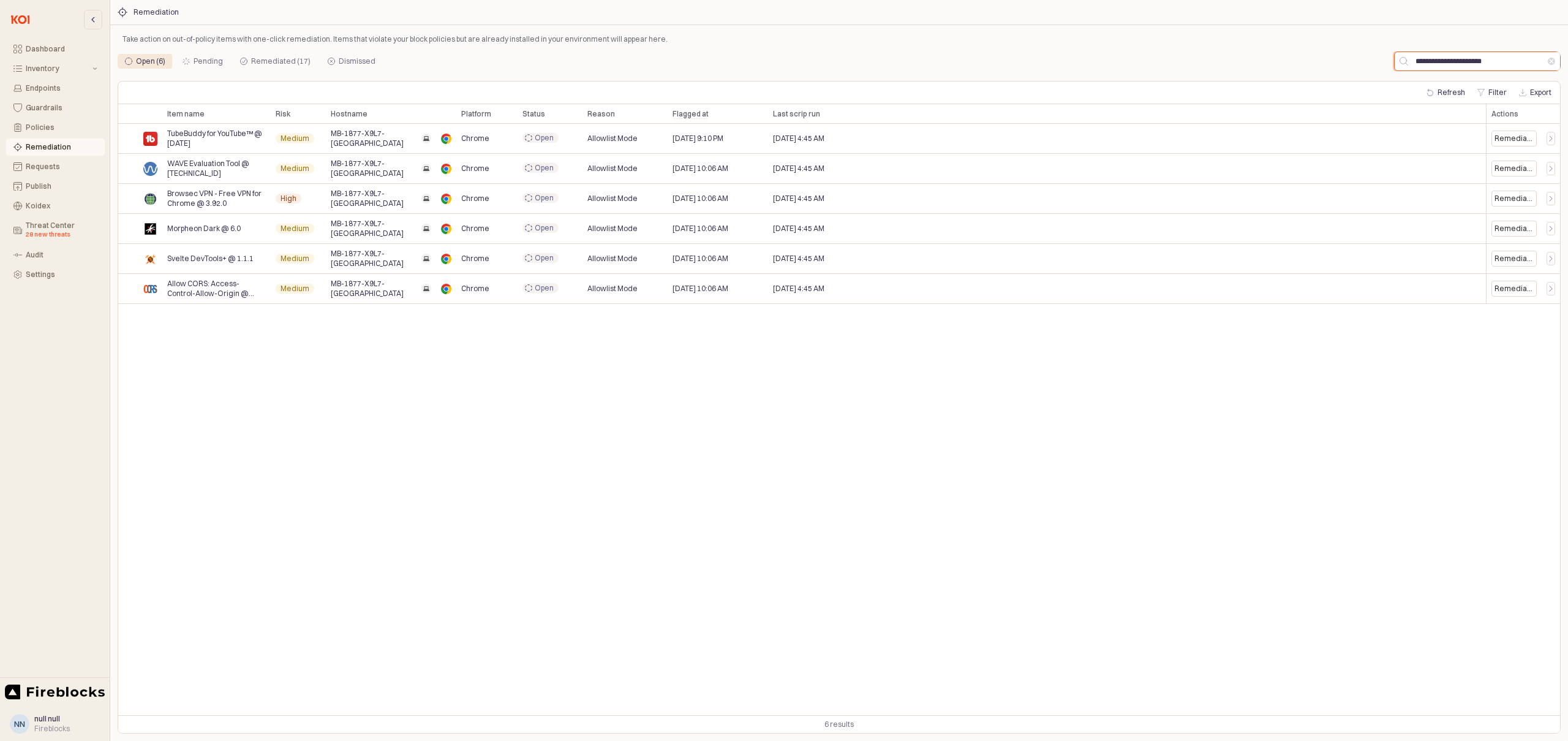
click at [1459, 62] on input "**********" at bounding box center [1478, 61] width 140 height 18
paste input "App Frame"
type input "**********"
